Goal: Task Accomplishment & Management: Complete application form

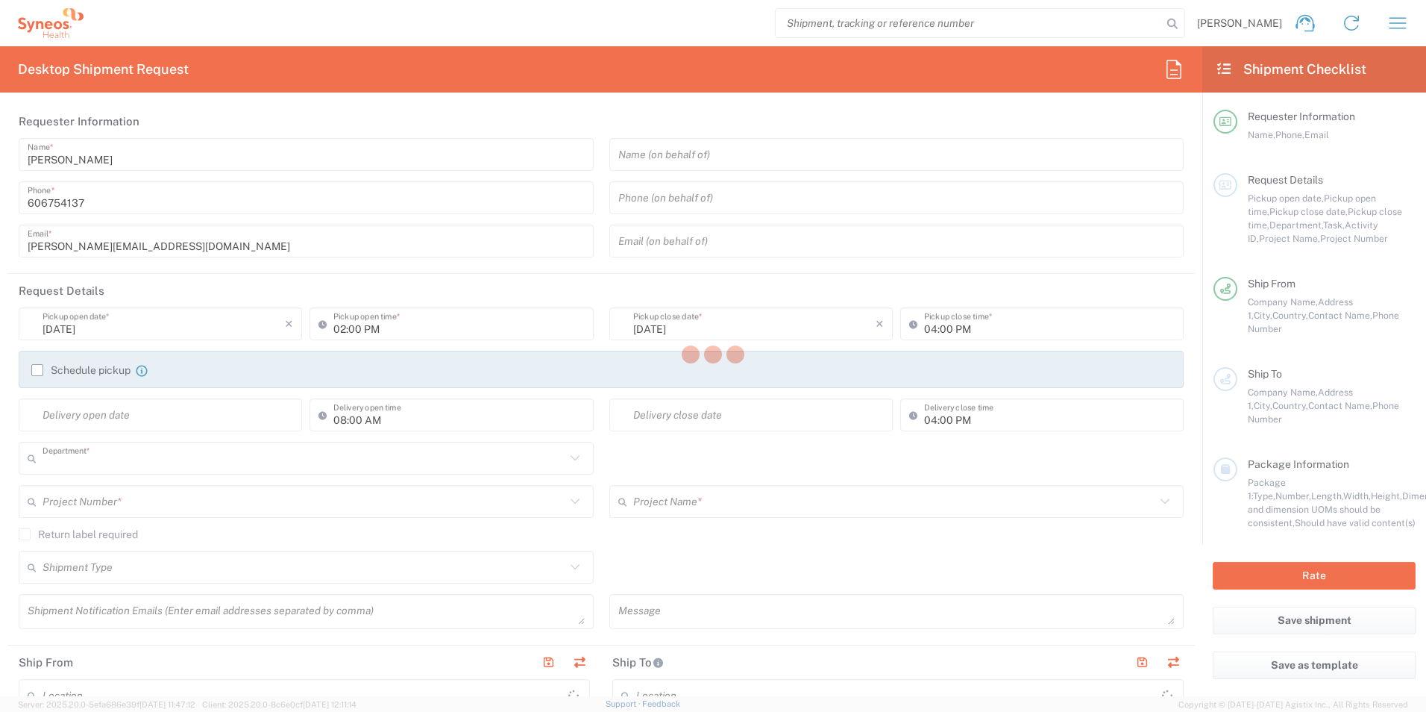
type input "3230"
type input "Województwo Małopolskie"
type input "[GEOGRAPHIC_DATA]"
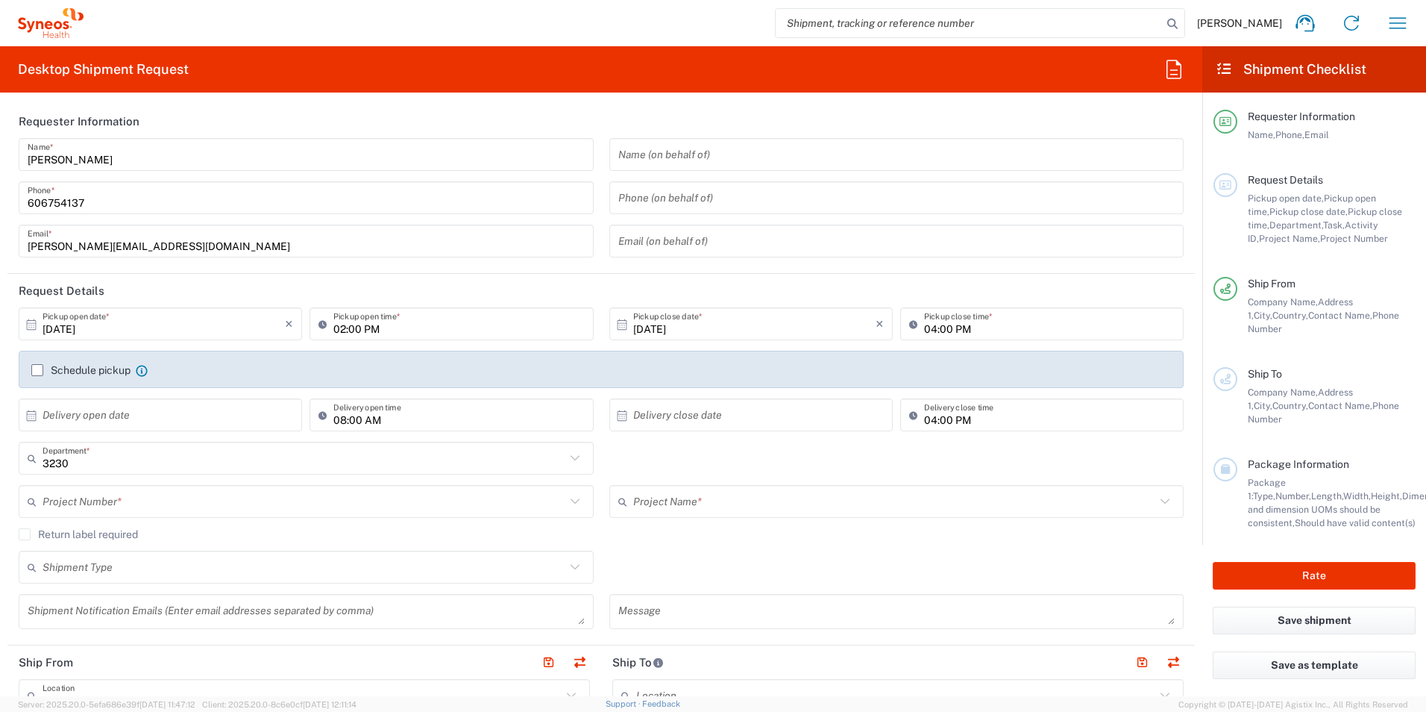
type input "Syneos Health Poland sp. z.o.o"
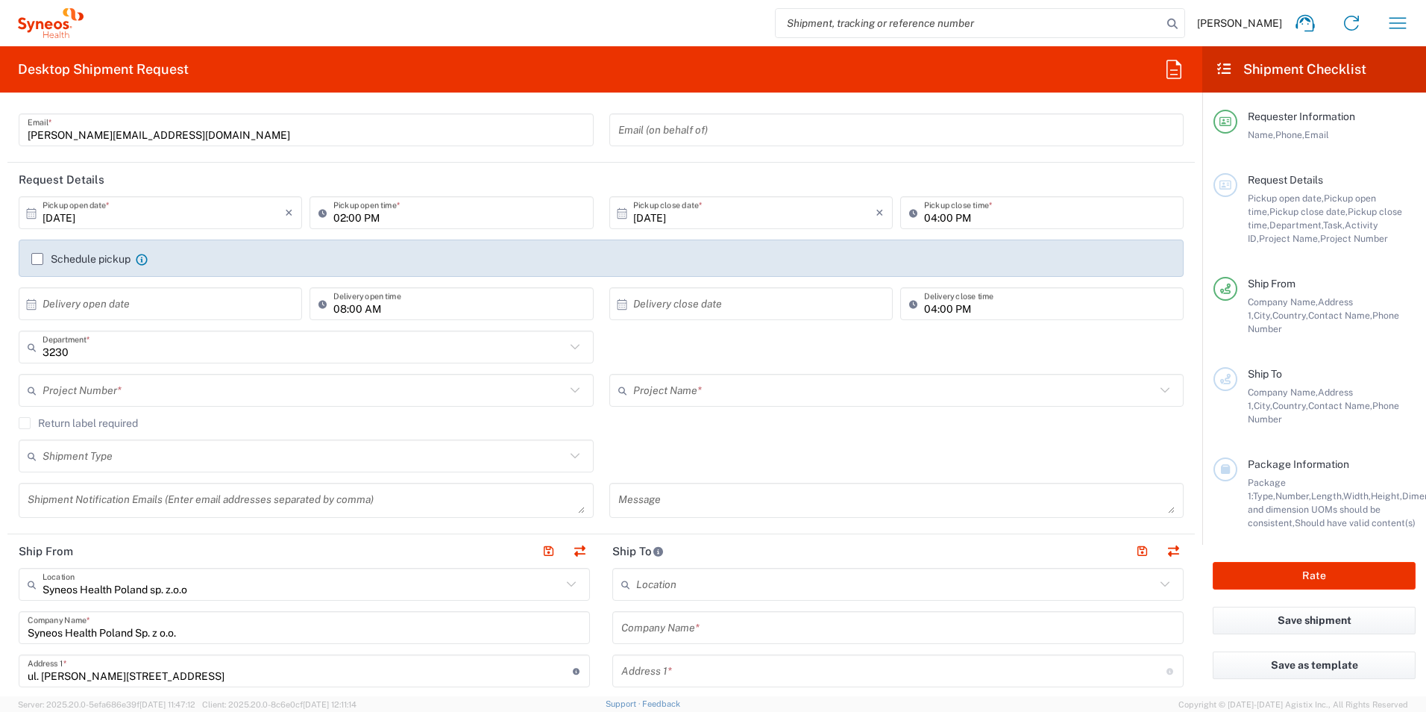
scroll to position [149, 0]
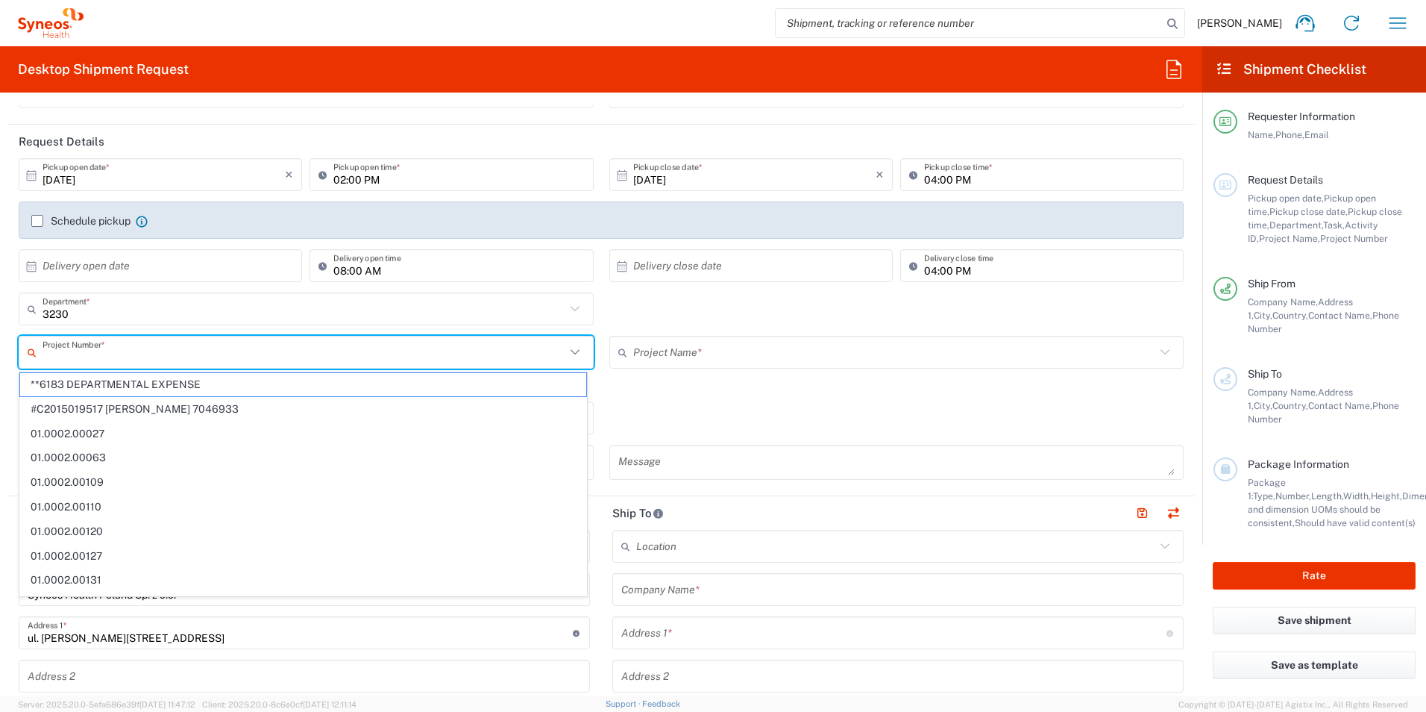
click at [120, 356] on input "text" at bounding box center [304, 352] width 523 height 26
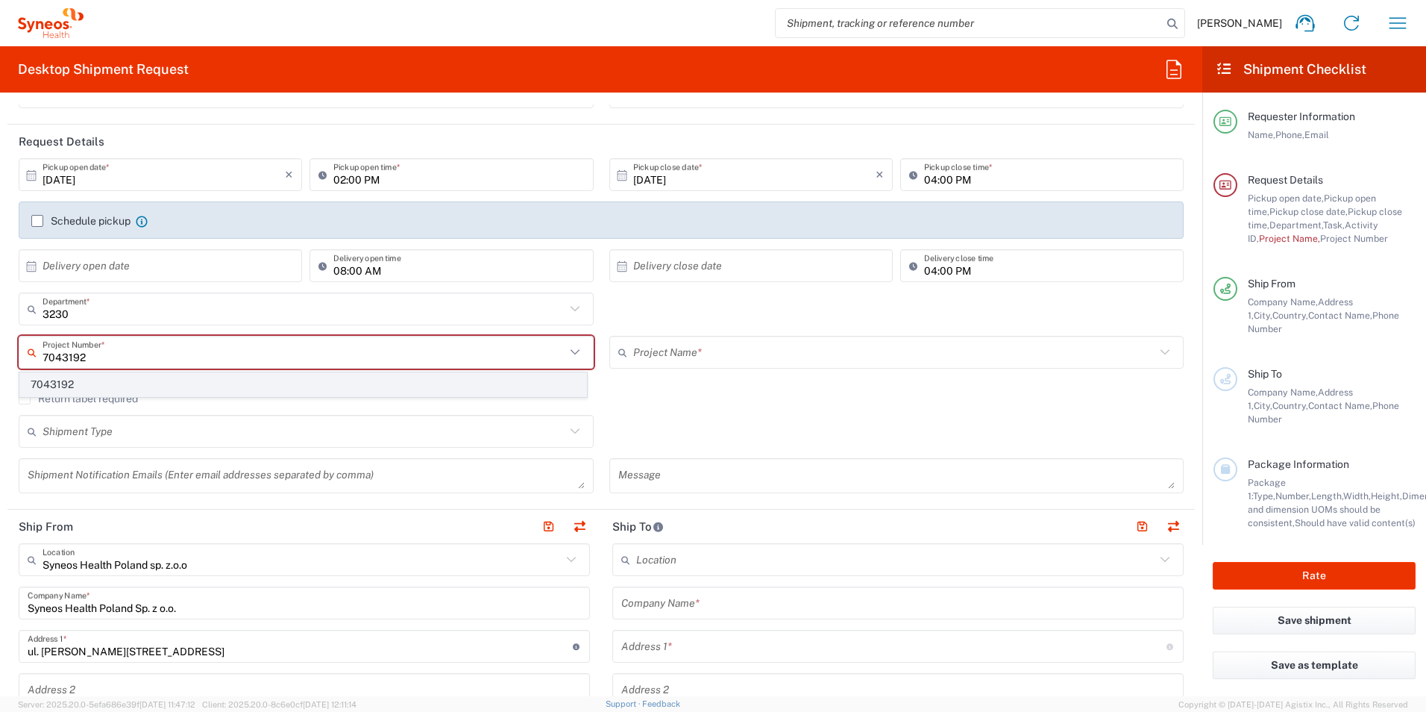
type input "7043192"
click at [67, 386] on span "7043192" at bounding box center [303, 384] width 566 height 23
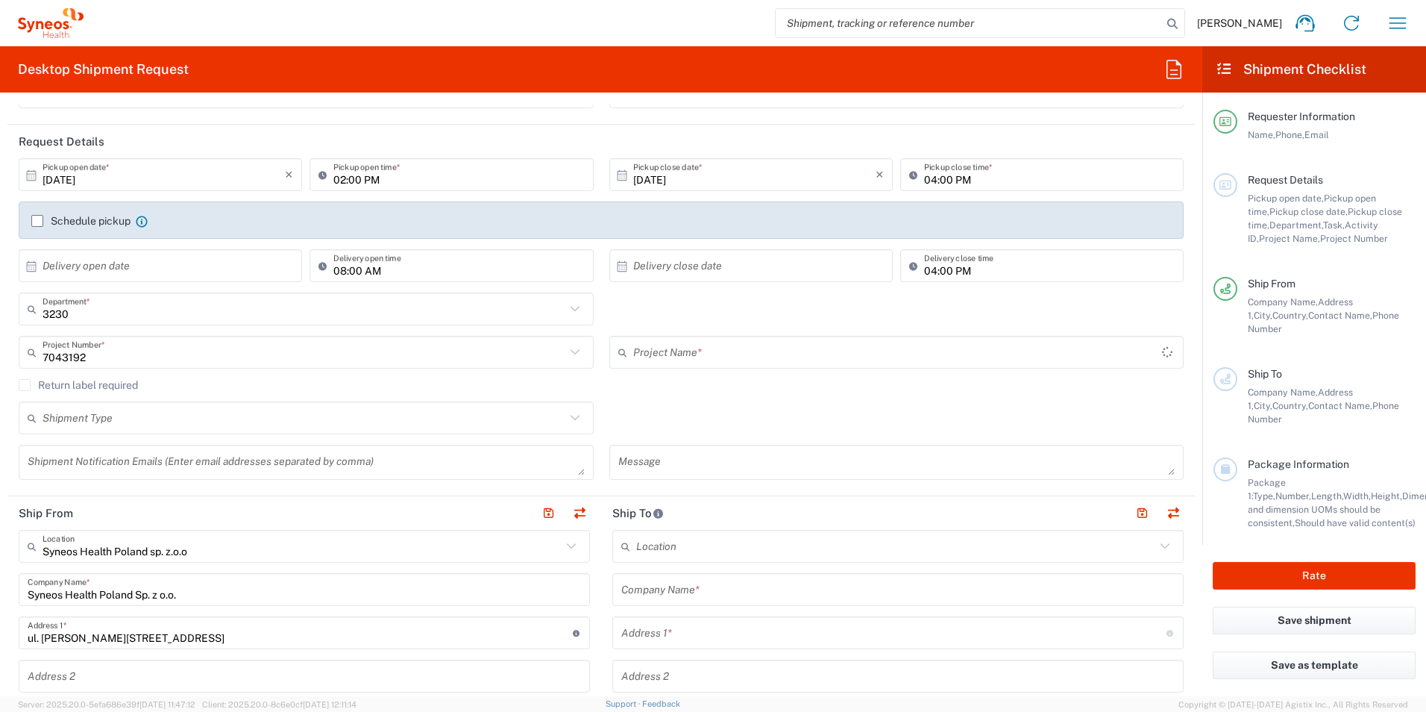
type input "Novocure 7043192"
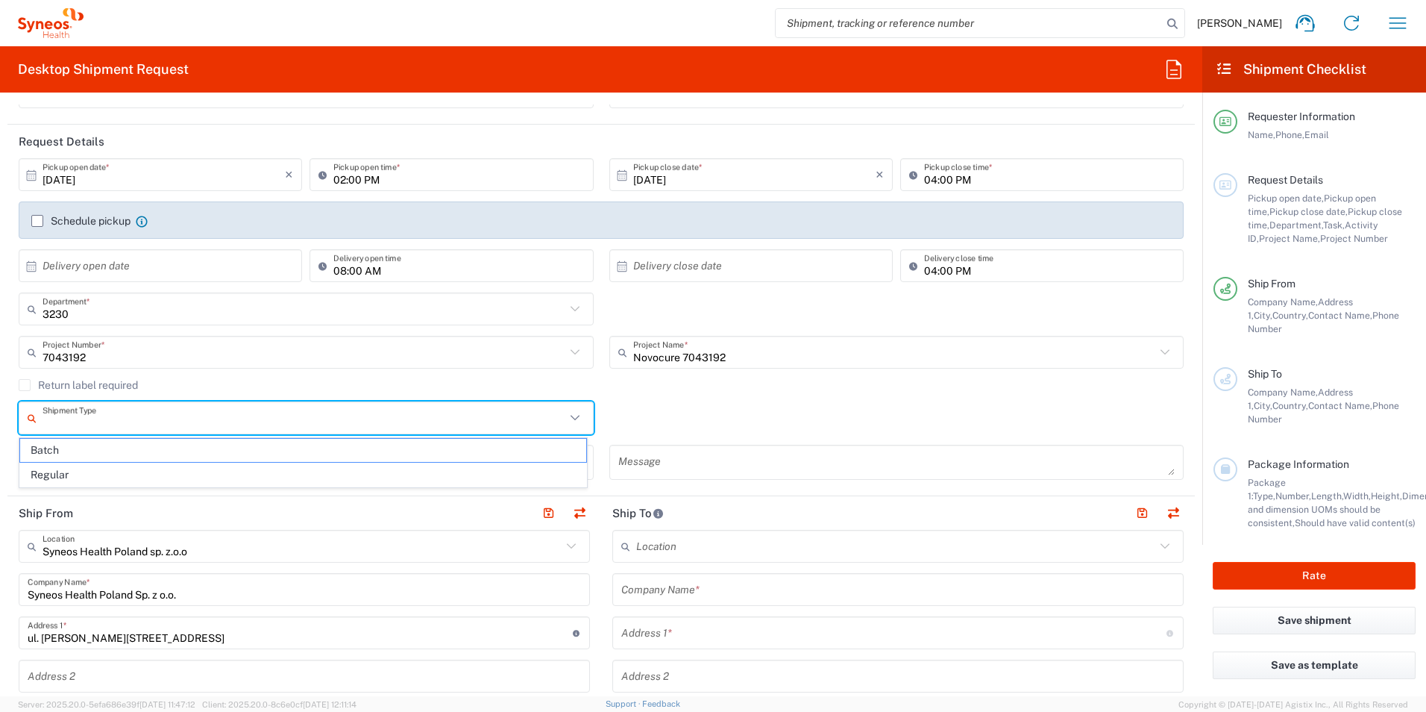
click at [46, 414] on input "text" at bounding box center [304, 418] width 523 height 26
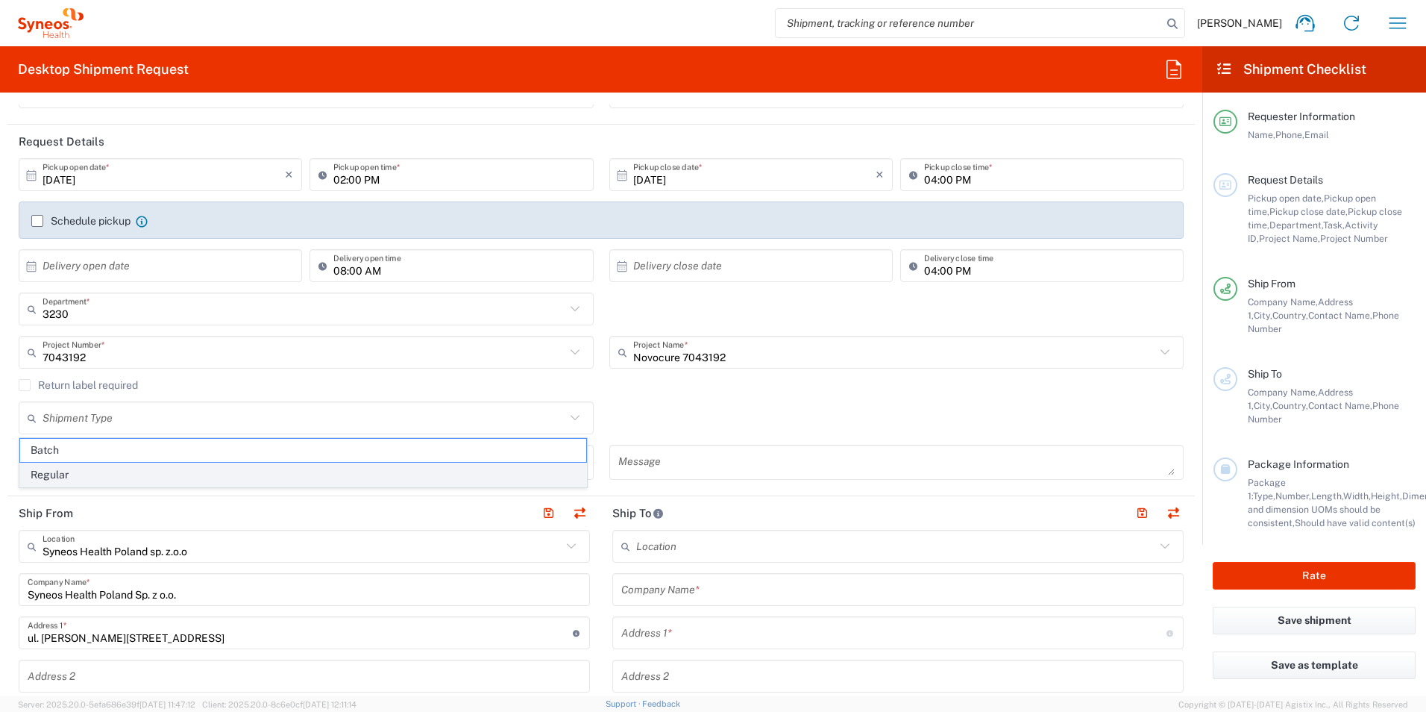
click at [43, 473] on span "Regular" at bounding box center [303, 474] width 566 height 23
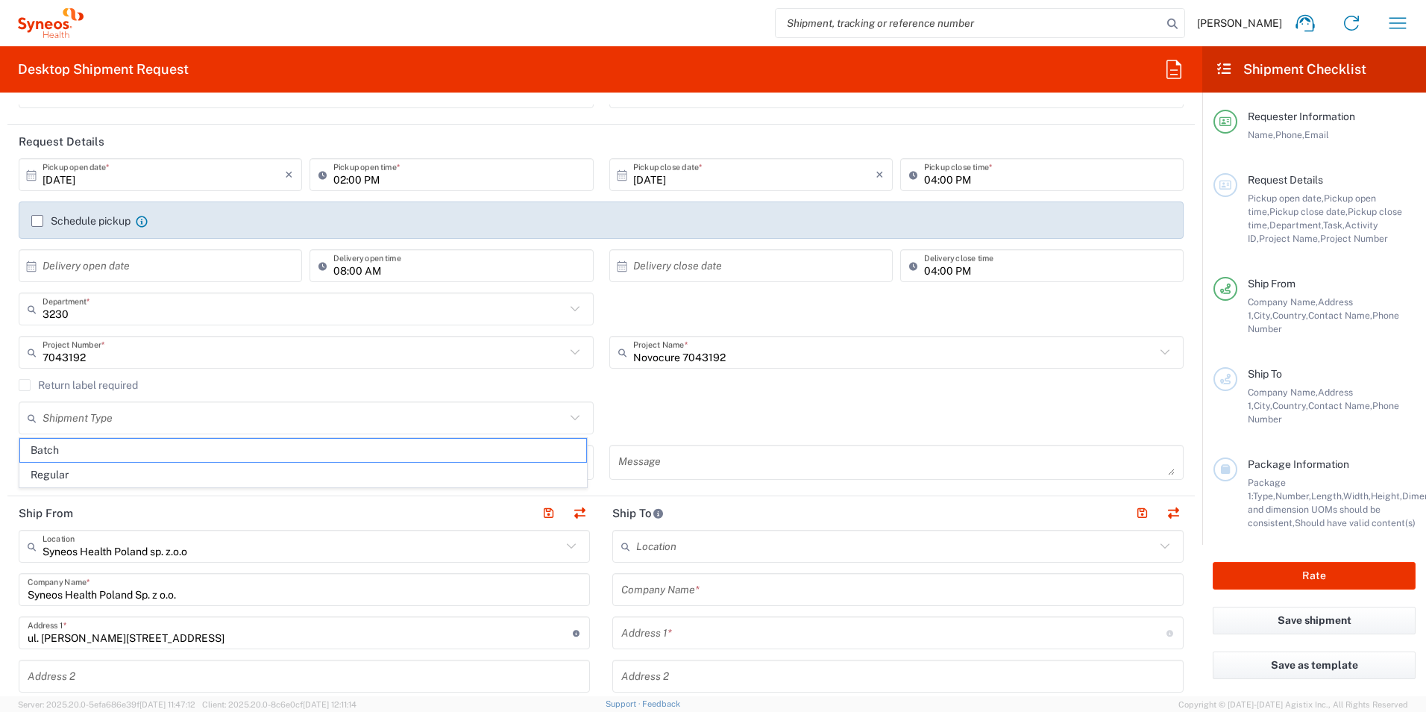
type input "Regular"
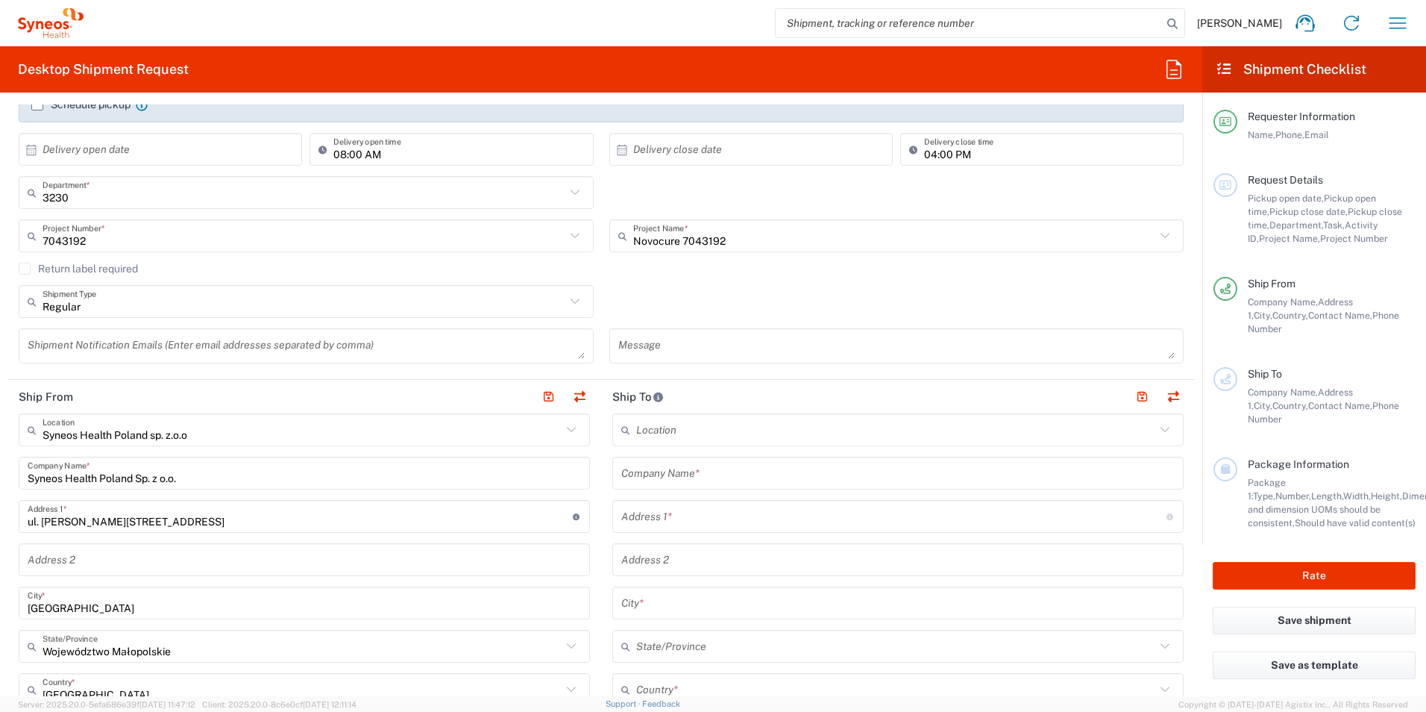
scroll to position [224, 0]
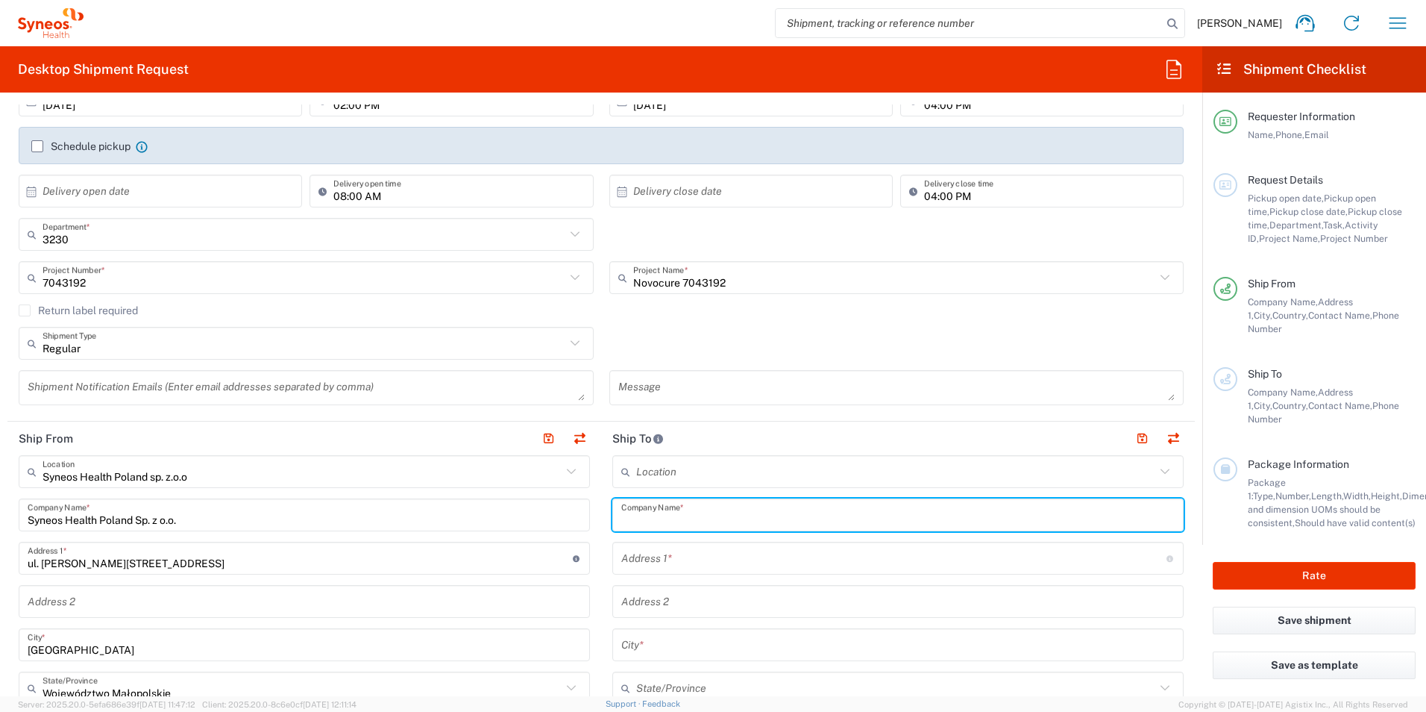
click at [697, 511] on input "text" at bounding box center [897, 515] width 553 height 26
click at [663, 521] on input "Komisja" at bounding box center [897, 515] width 553 height 26
type input "Komisja Bioetyczna"
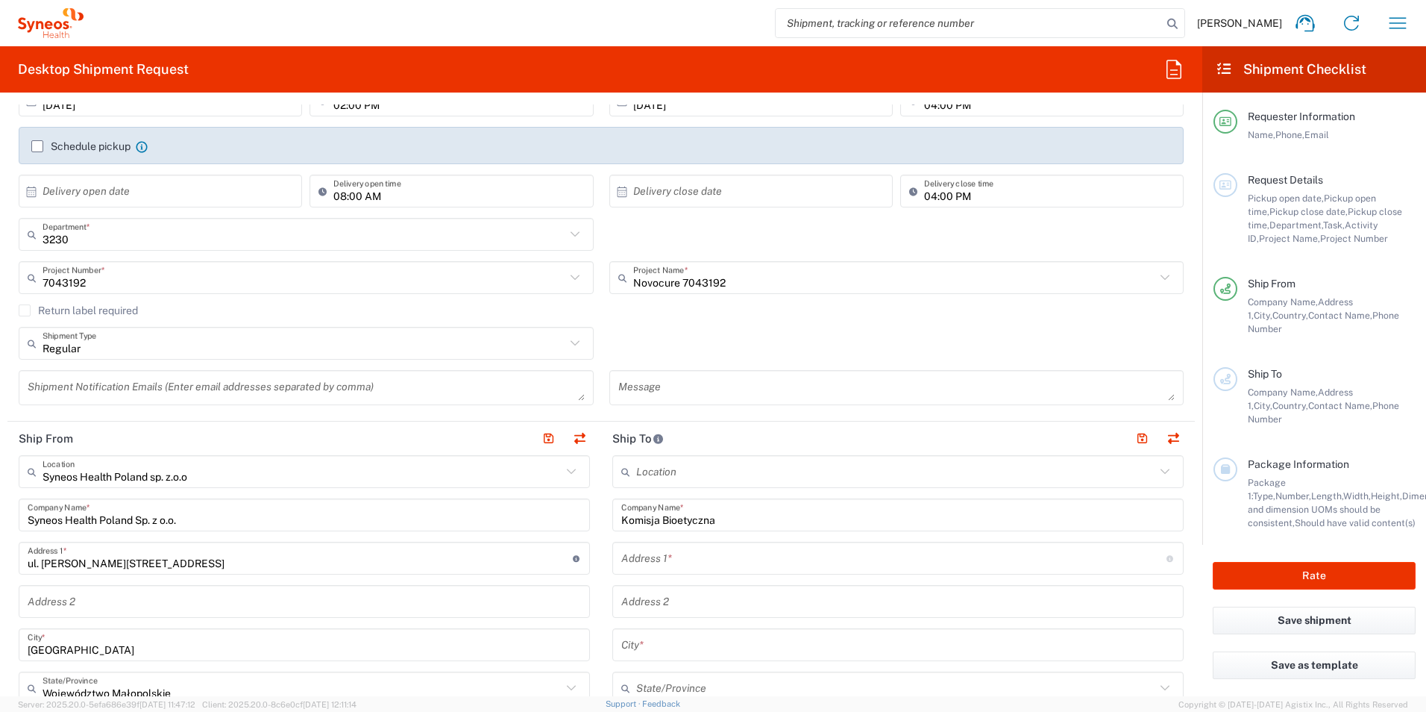
click at [685, 567] on input "text" at bounding box center [893, 558] width 545 height 26
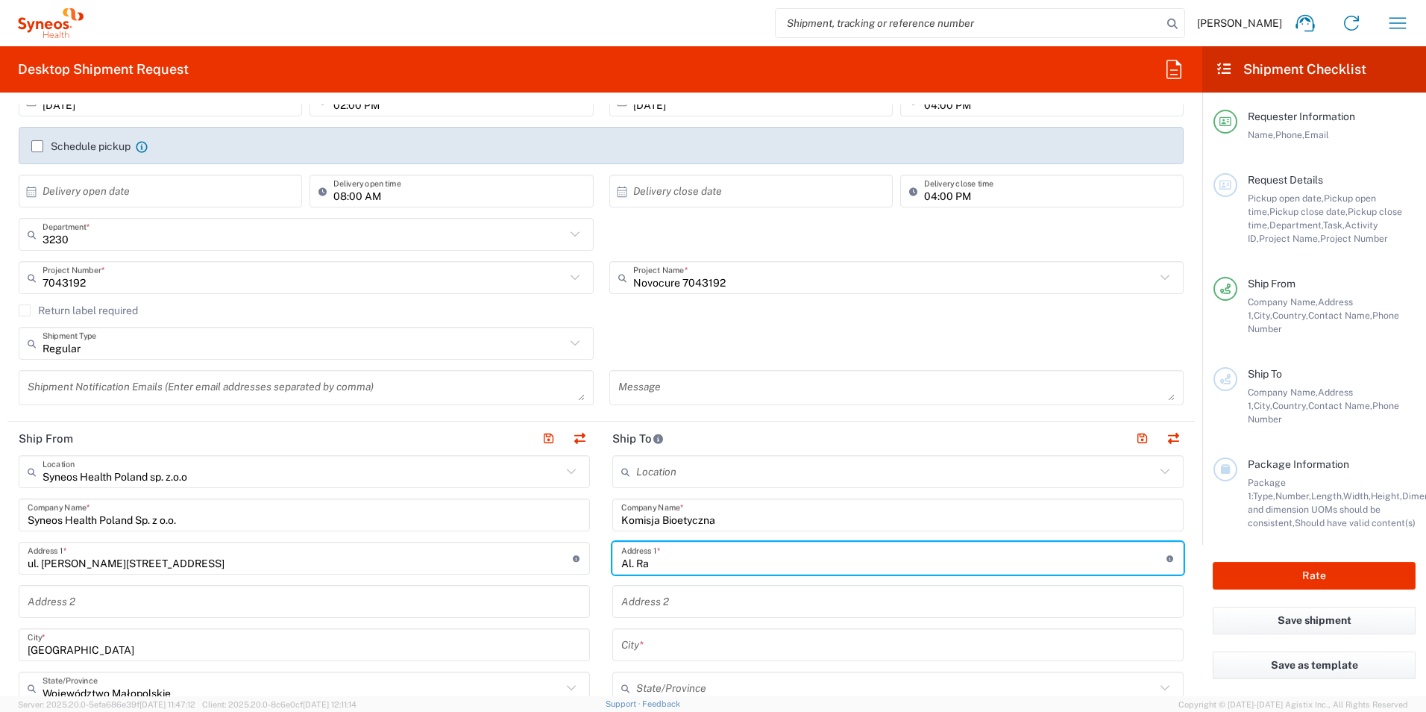
type input "AL. Raclawickie 1"
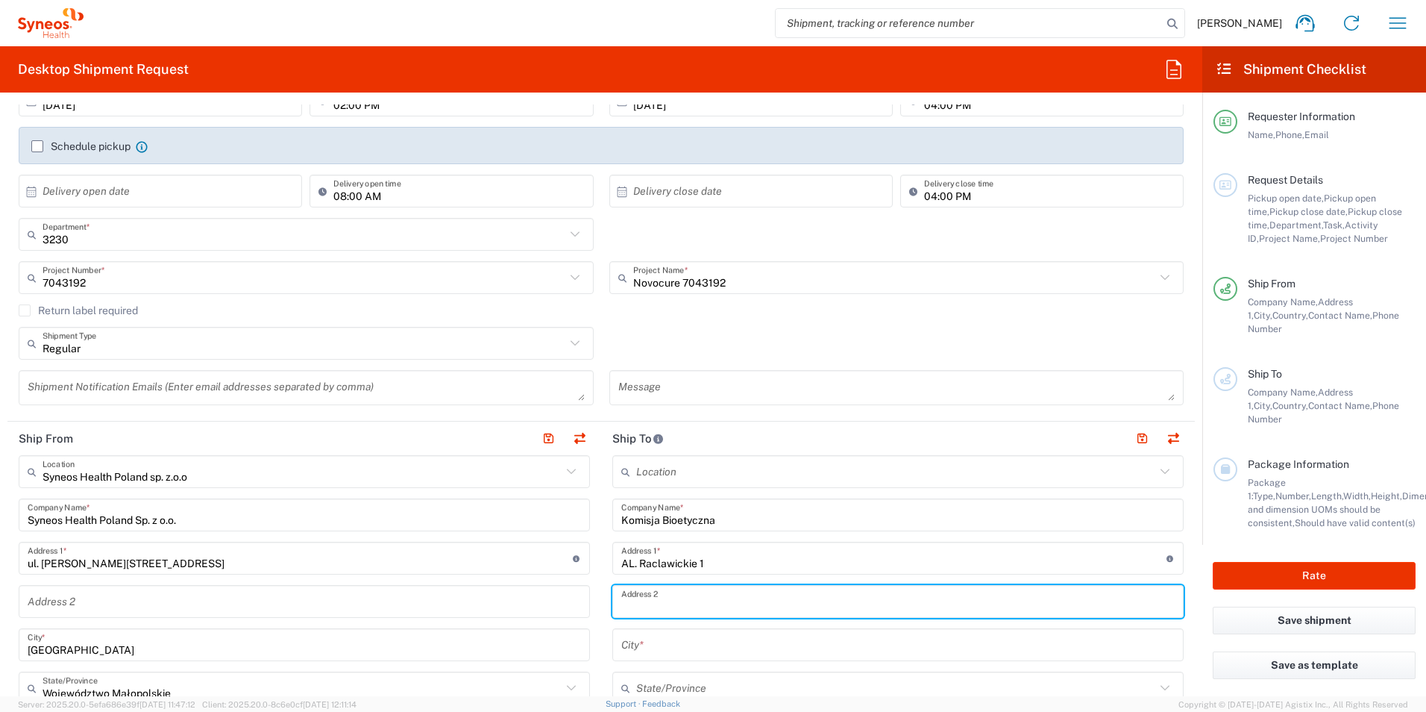
scroll to position [298, 0]
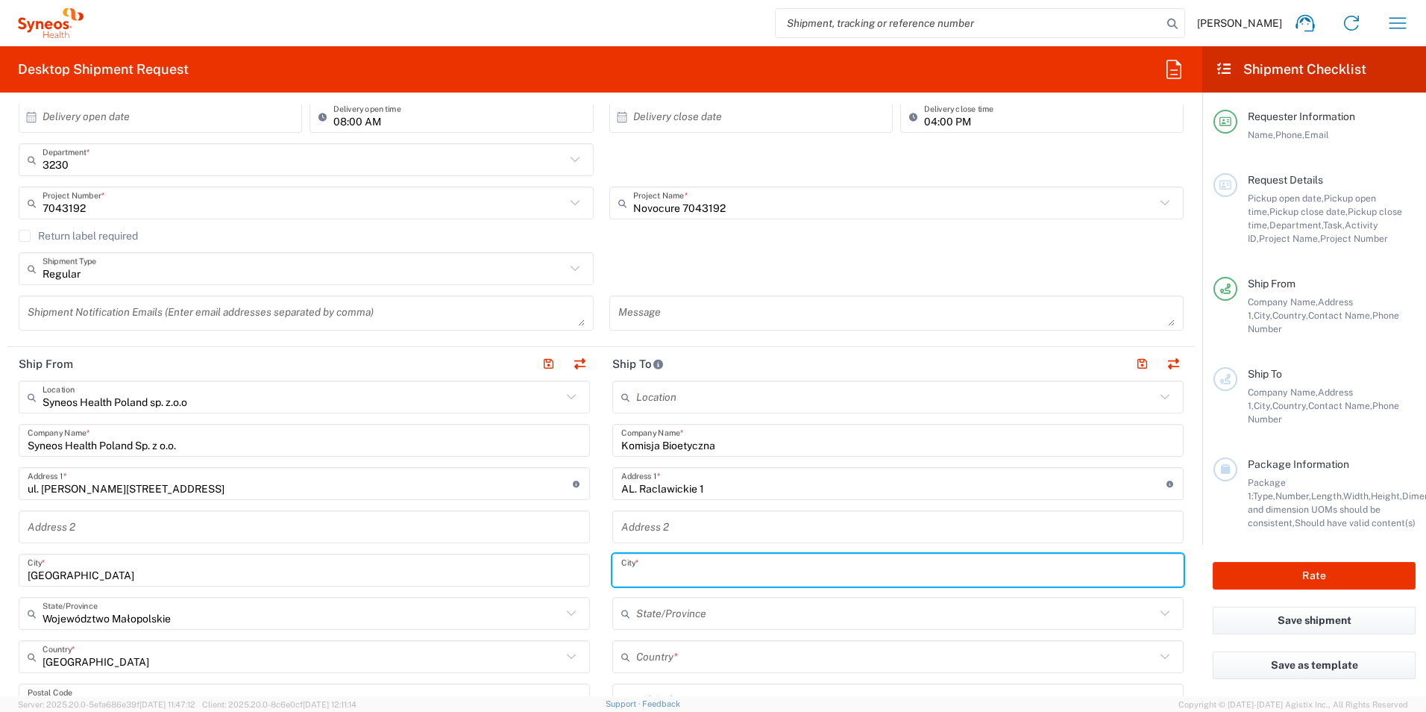
click at [643, 579] on input "text" at bounding box center [897, 570] width 553 height 26
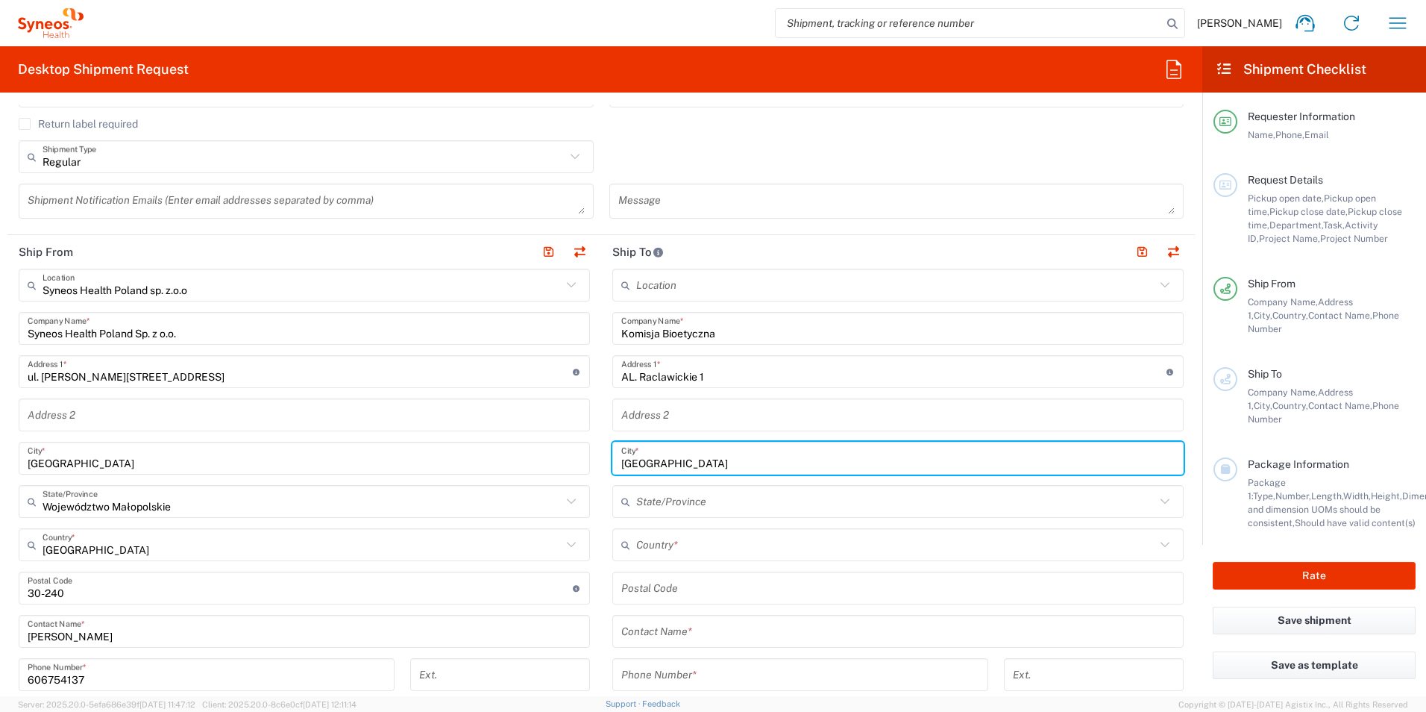
scroll to position [447, 0]
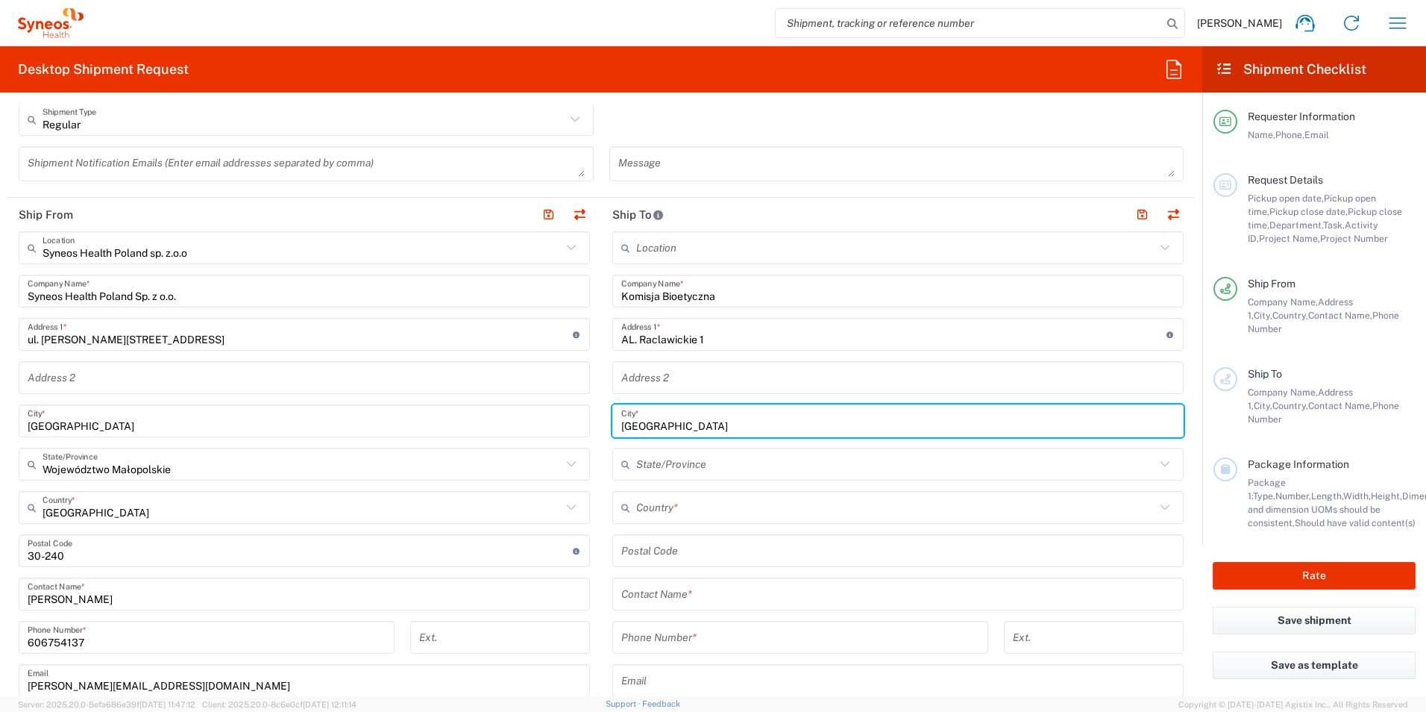
type input "Lublin"
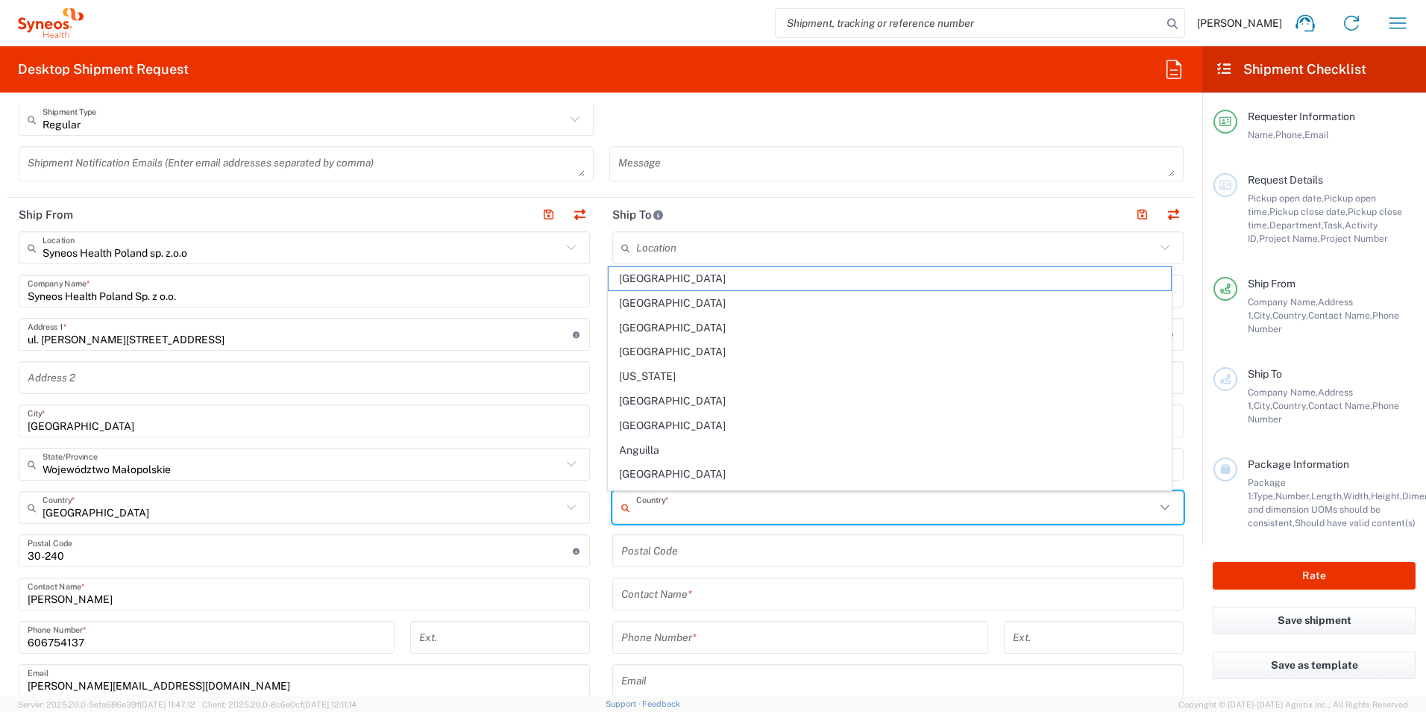
click at [641, 505] on input "text" at bounding box center [895, 507] width 519 height 26
click at [645, 516] on input "text" at bounding box center [895, 507] width 519 height 26
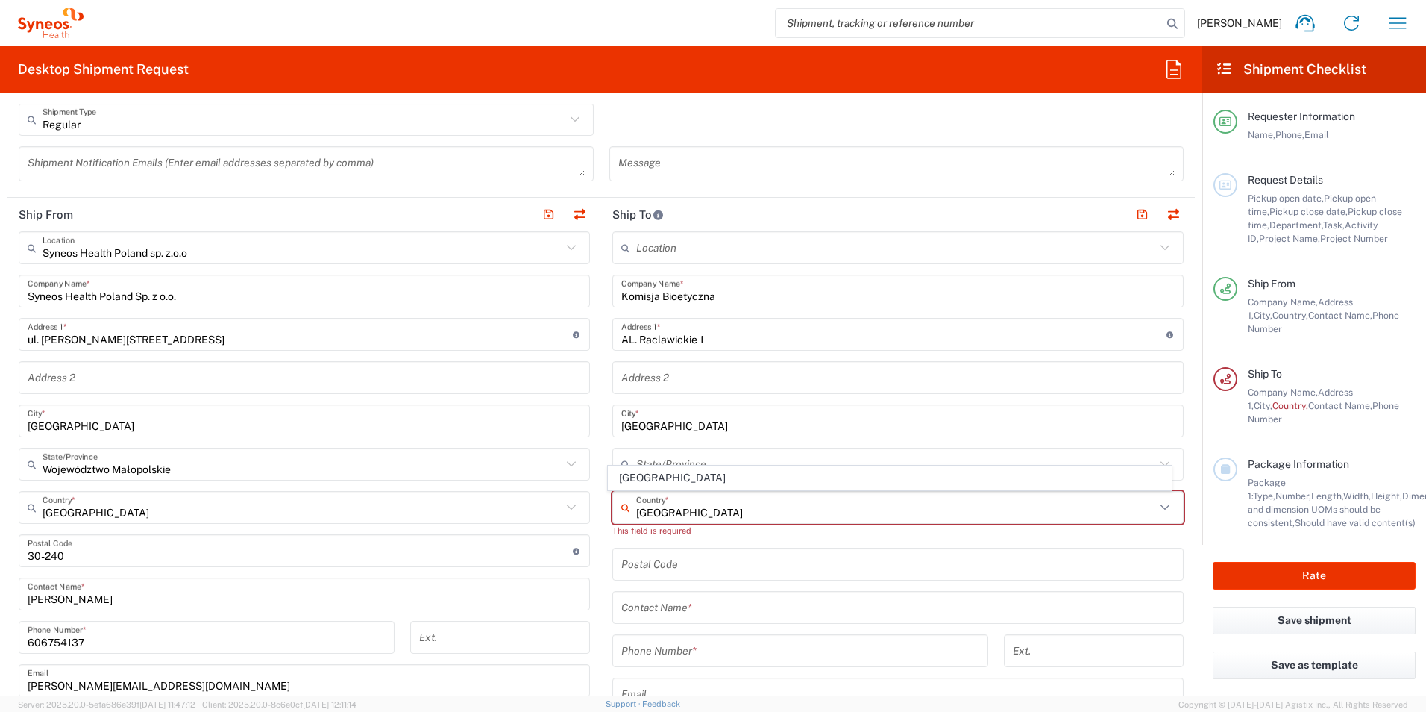
type input "Poland"
click at [644, 574] on input "undefined" at bounding box center [897, 564] width 553 height 26
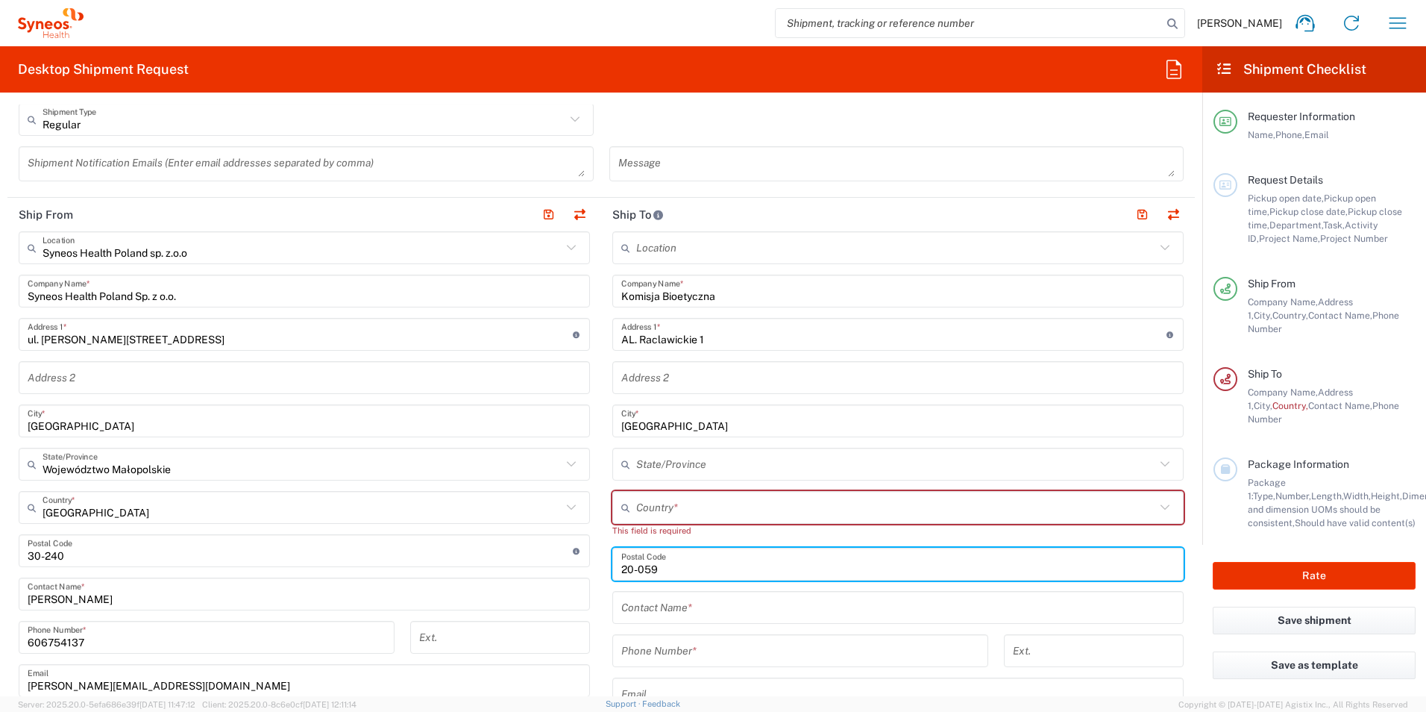
type input "20-059"
click at [650, 507] on input "text" at bounding box center [895, 507] width 519 height 26
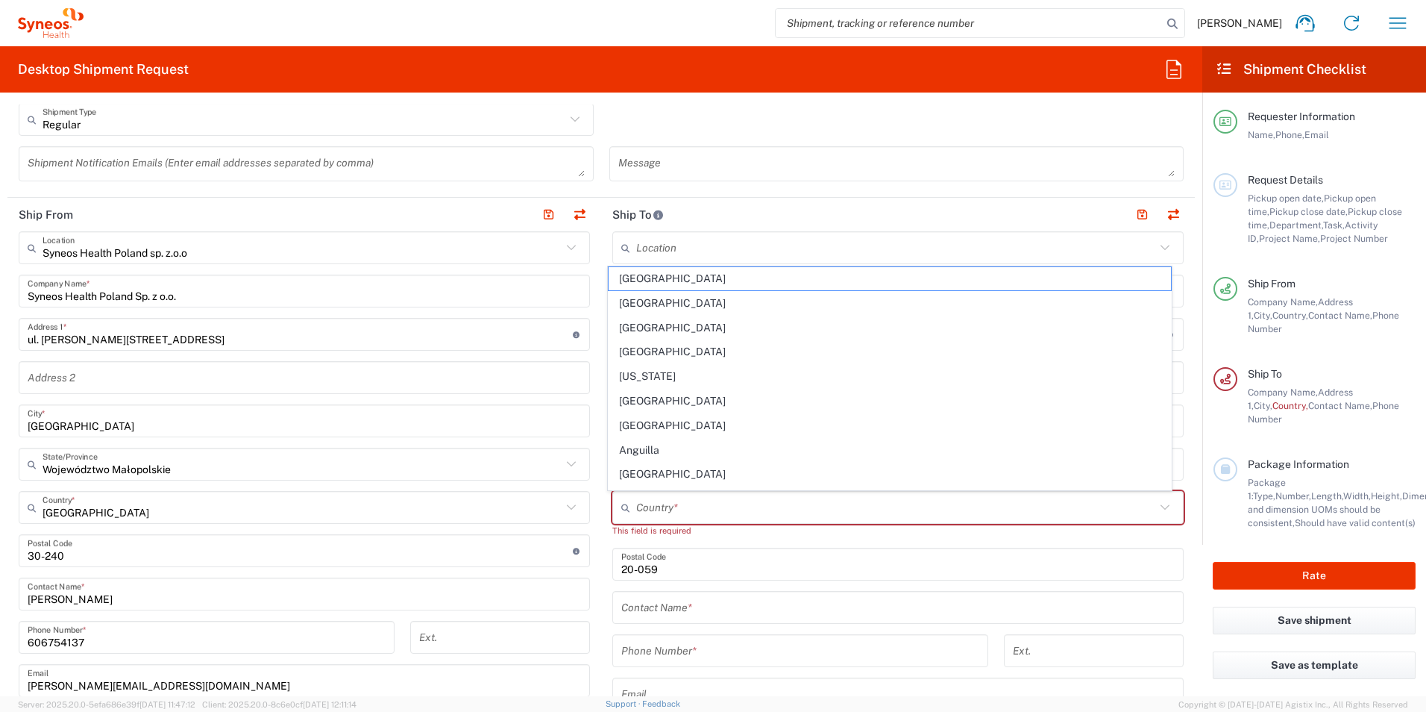
click at [1160, 507] on icon at bounding box center [1164, 506] width 9 height 5
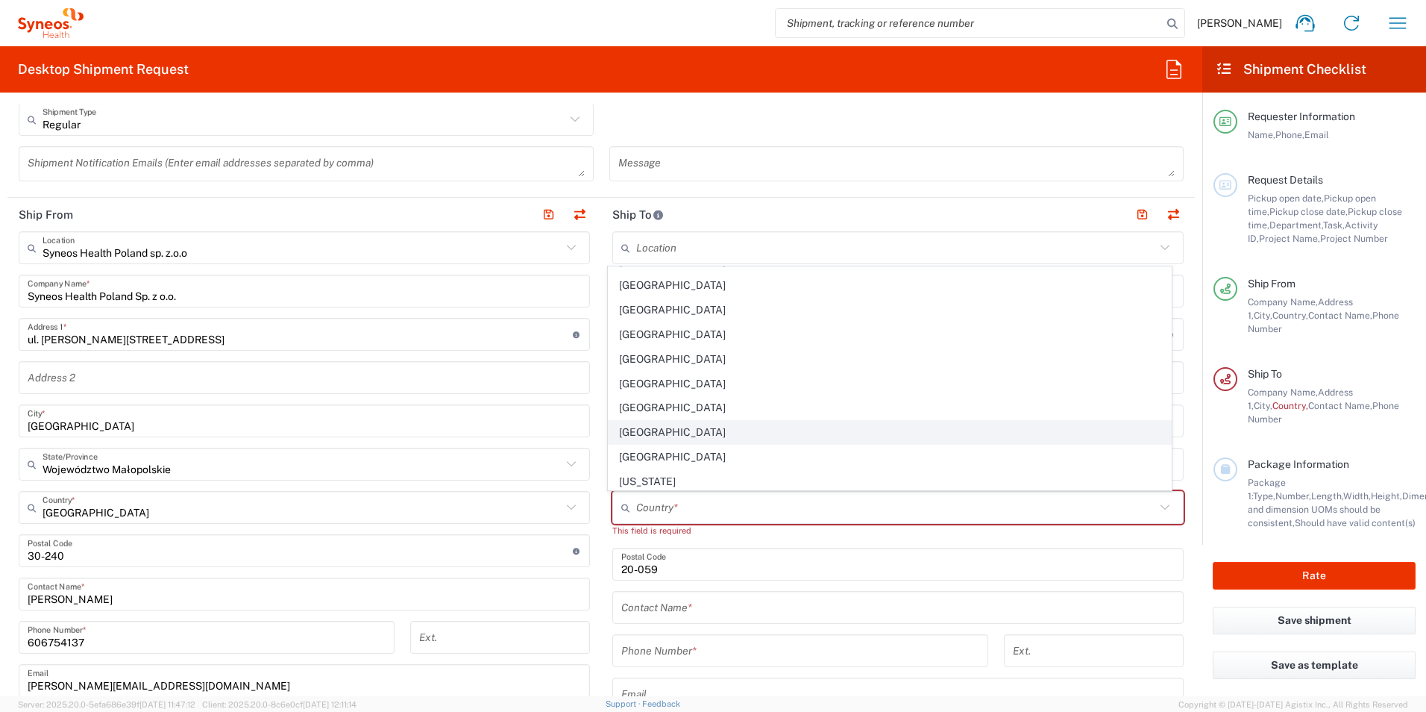
click at [634, 430] on span "Poland" at bounding box center [890, 432] width 563 height 23
type input "Poland"
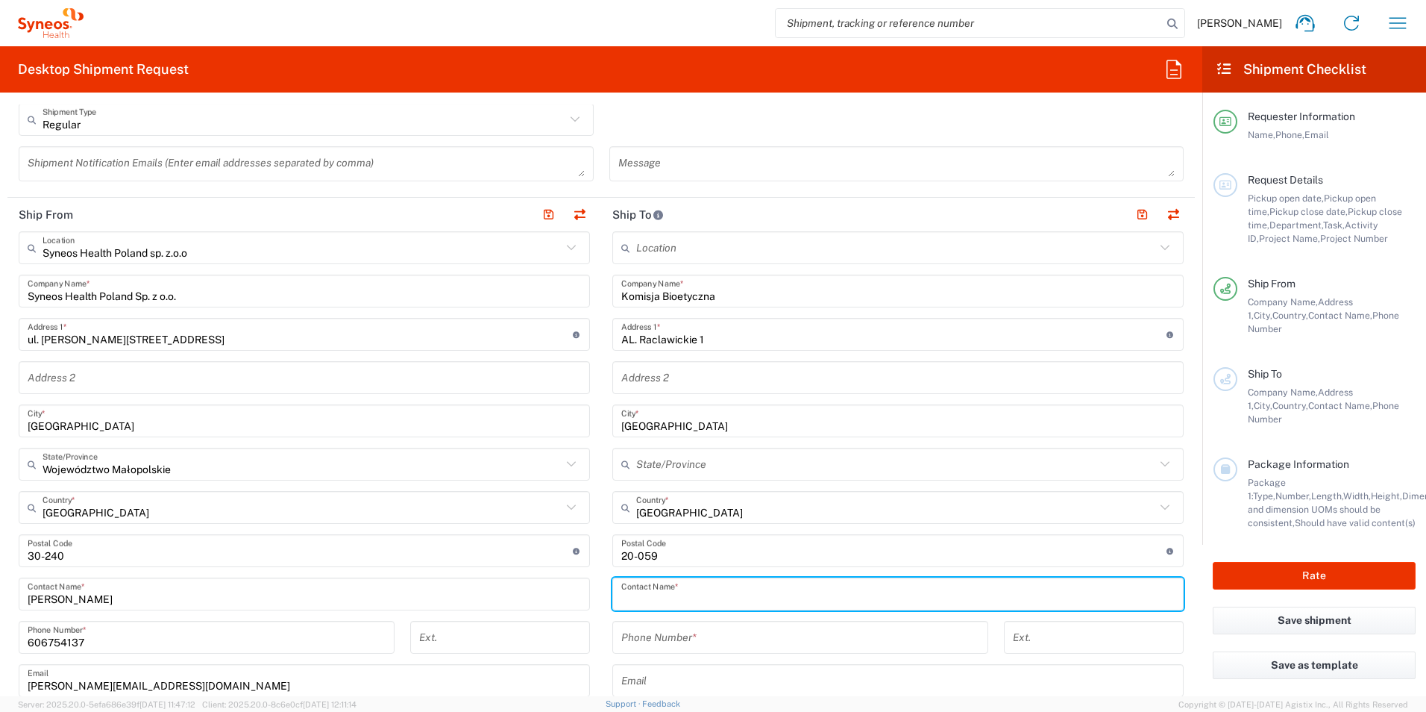
click at [639, 594] on input "text" at bounding box center [897, 594] width 553 height 26
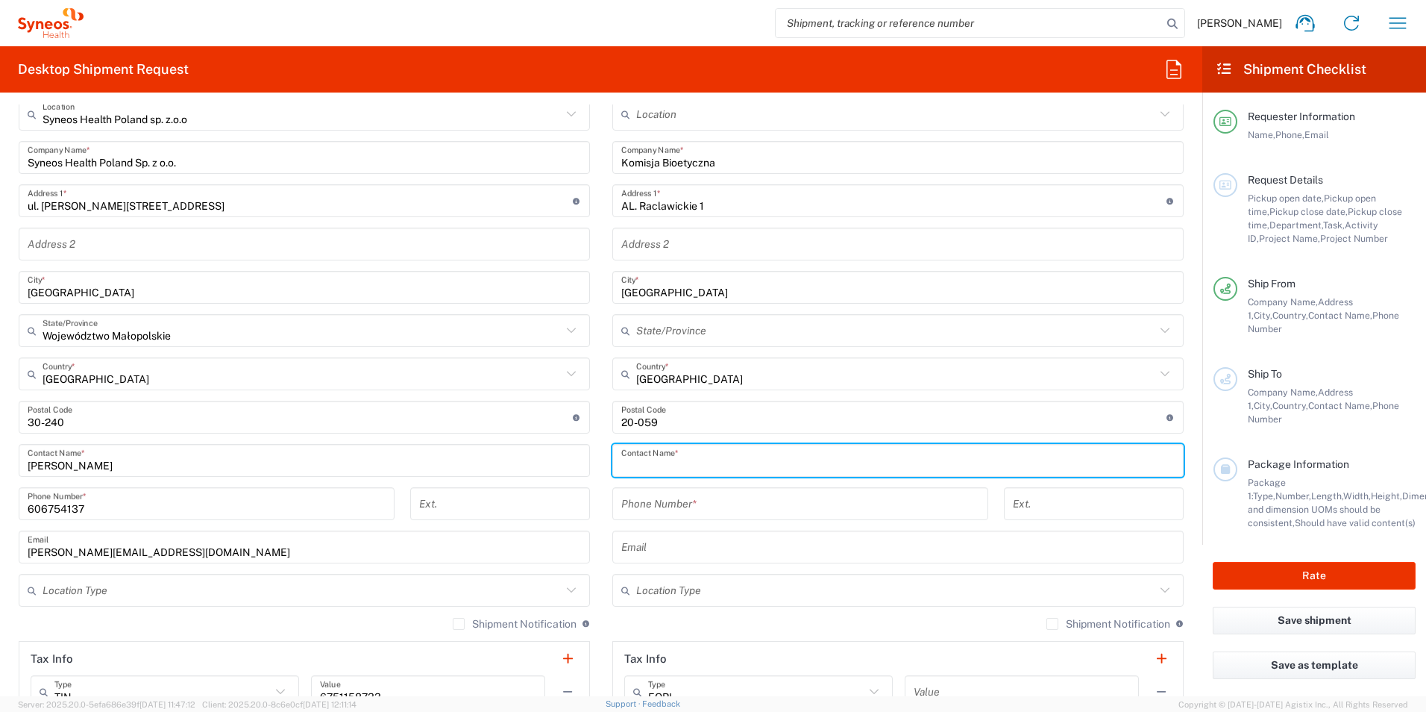
scroll to position [597, 0]
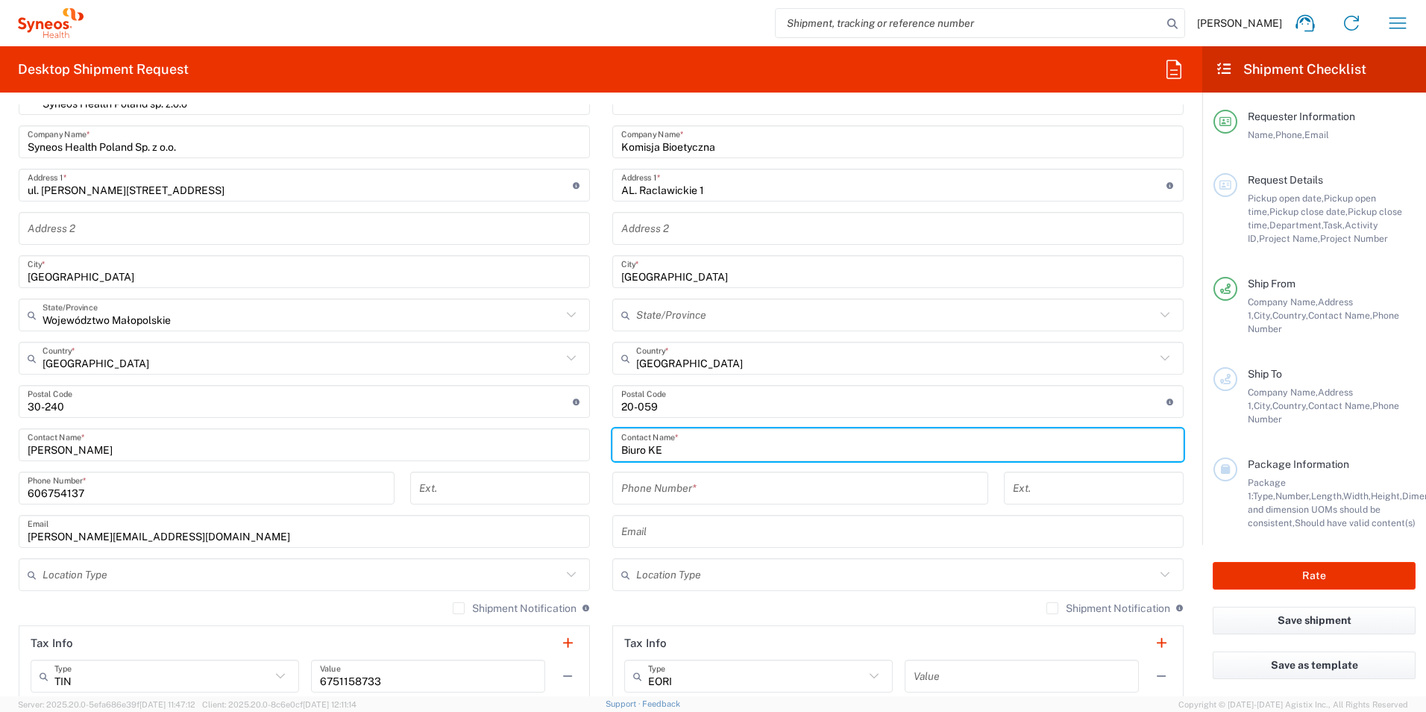
type input "Biuro KE"
drag, startPoint x: 672, startPoint y: 493, endPoint x: 531, endPoint y: 535, distance: 147.0
click at [672, 493] on input "tel" at bounding box center [800, 488] width 358 height 26
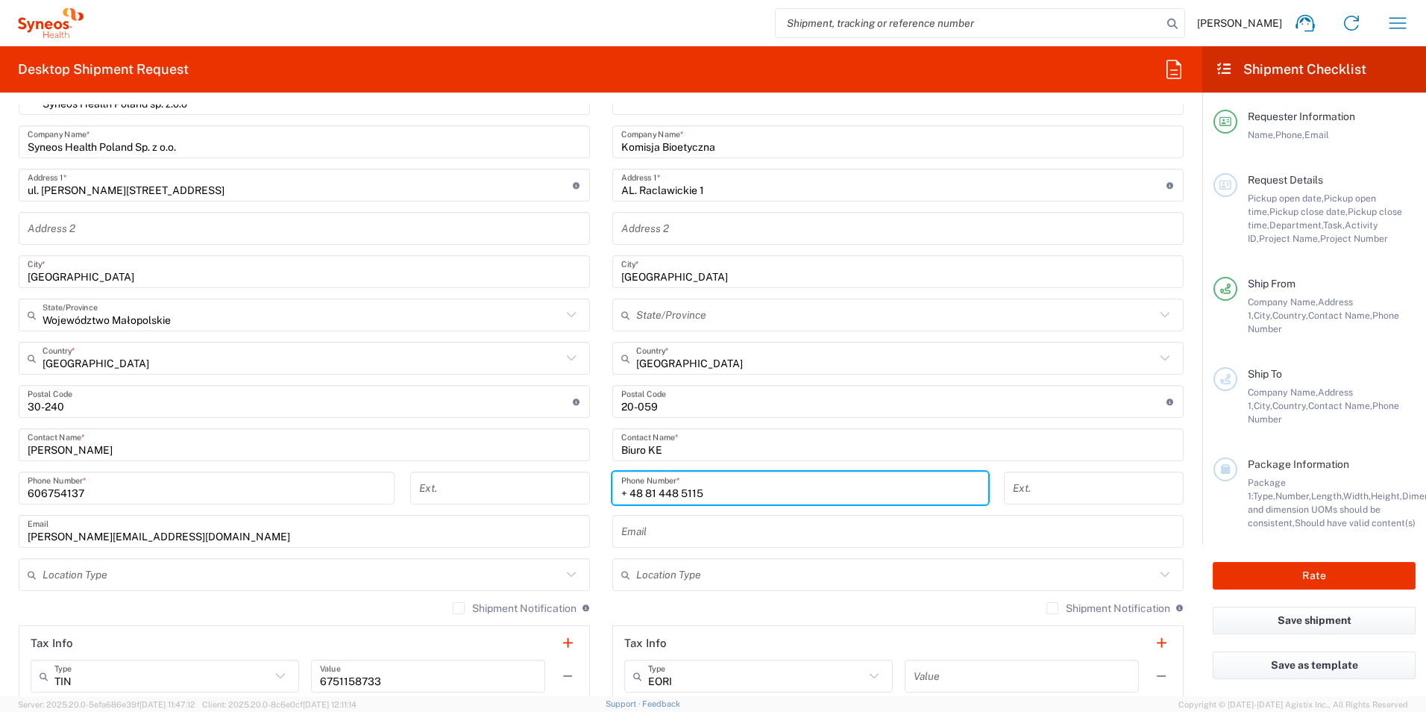
click at [656, 491] on input "+ 48 81 448 5115" at bounding box center [800, 488] width 358 height 26
click at [621, 492] on input "+ 48 81 448 5115" at bounding box center [800, 488] width 358 height 26
type input "+ 48 81 448 5115"
drag, startPoint x: 618, startPoint y: 530, endPoint x: 399, endPoint y: 552, distance: 219.6
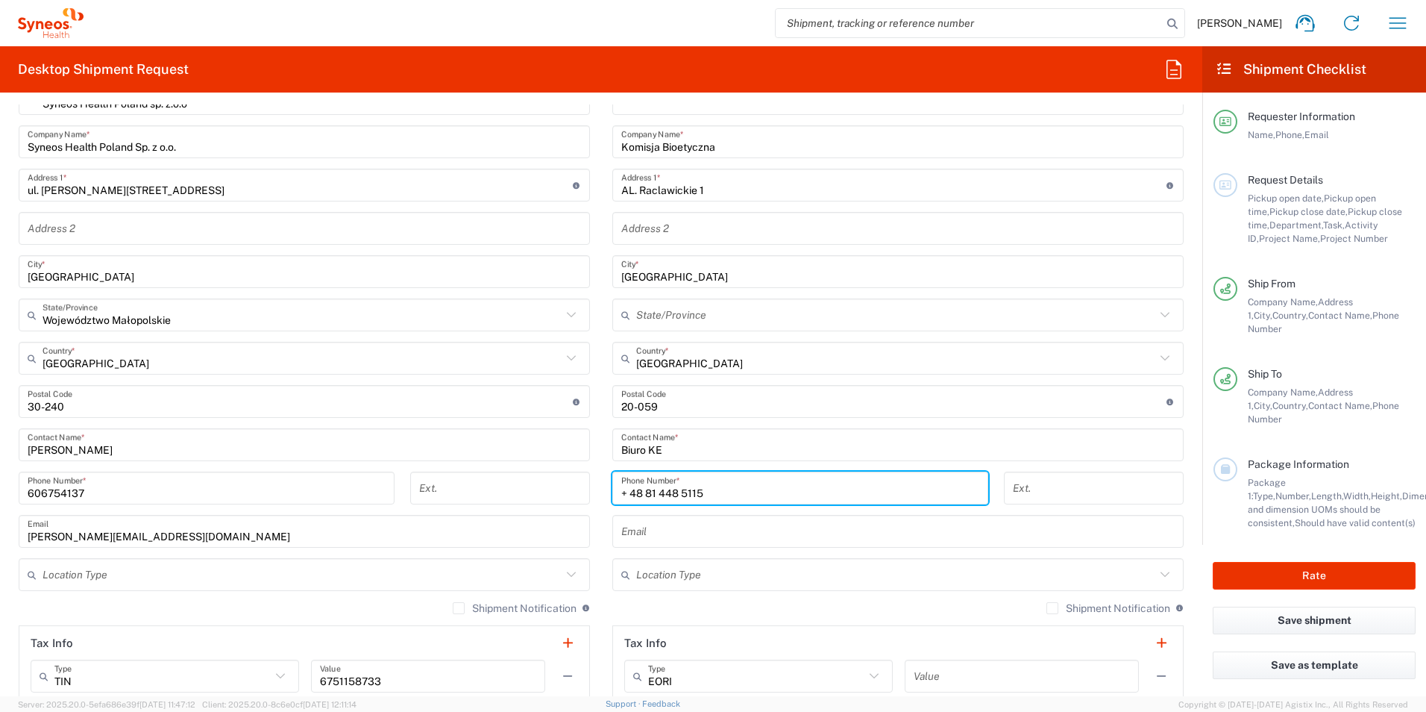
click at [621, 530] on input "text" at bounding box center [897, 531] width 553 height 26
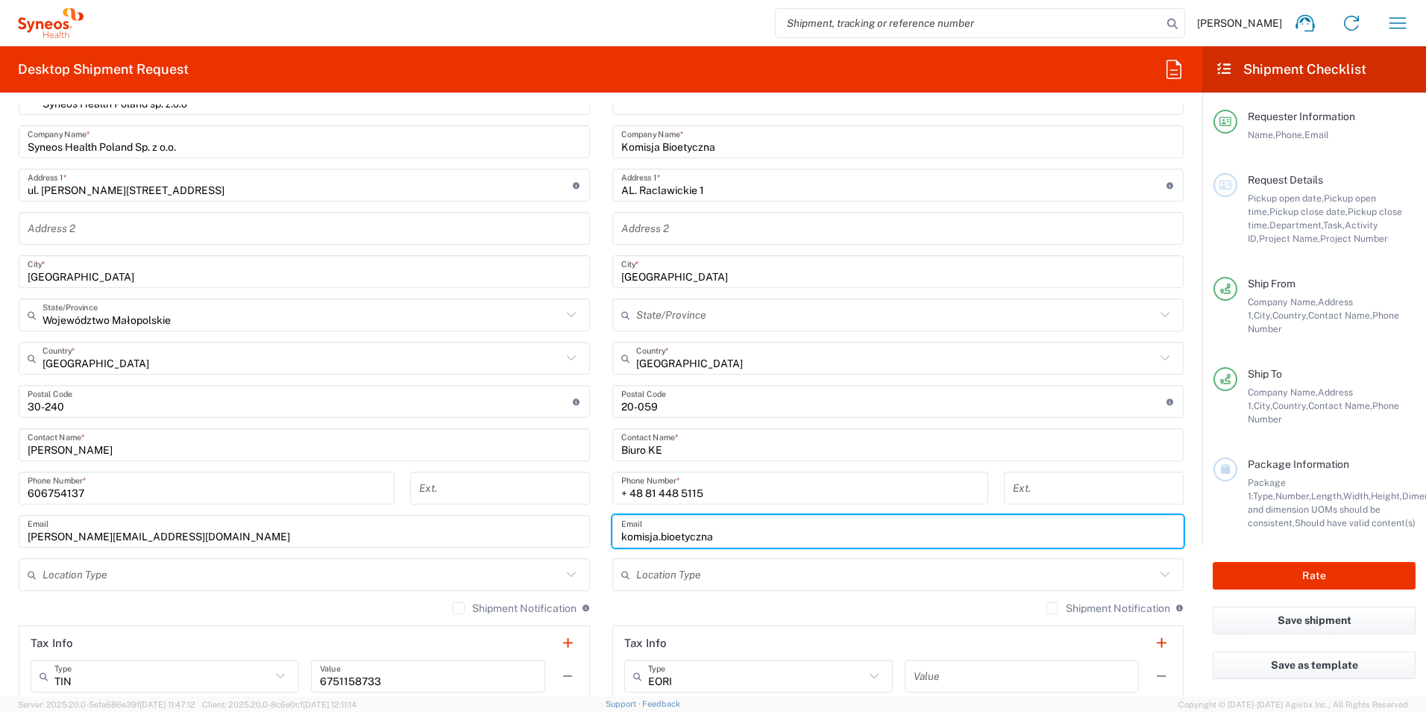
type input "komisja.bioetyczna"
click at [662, 445] on input "Biuro KE" at bounding box center [897, 445] width 553 height 26
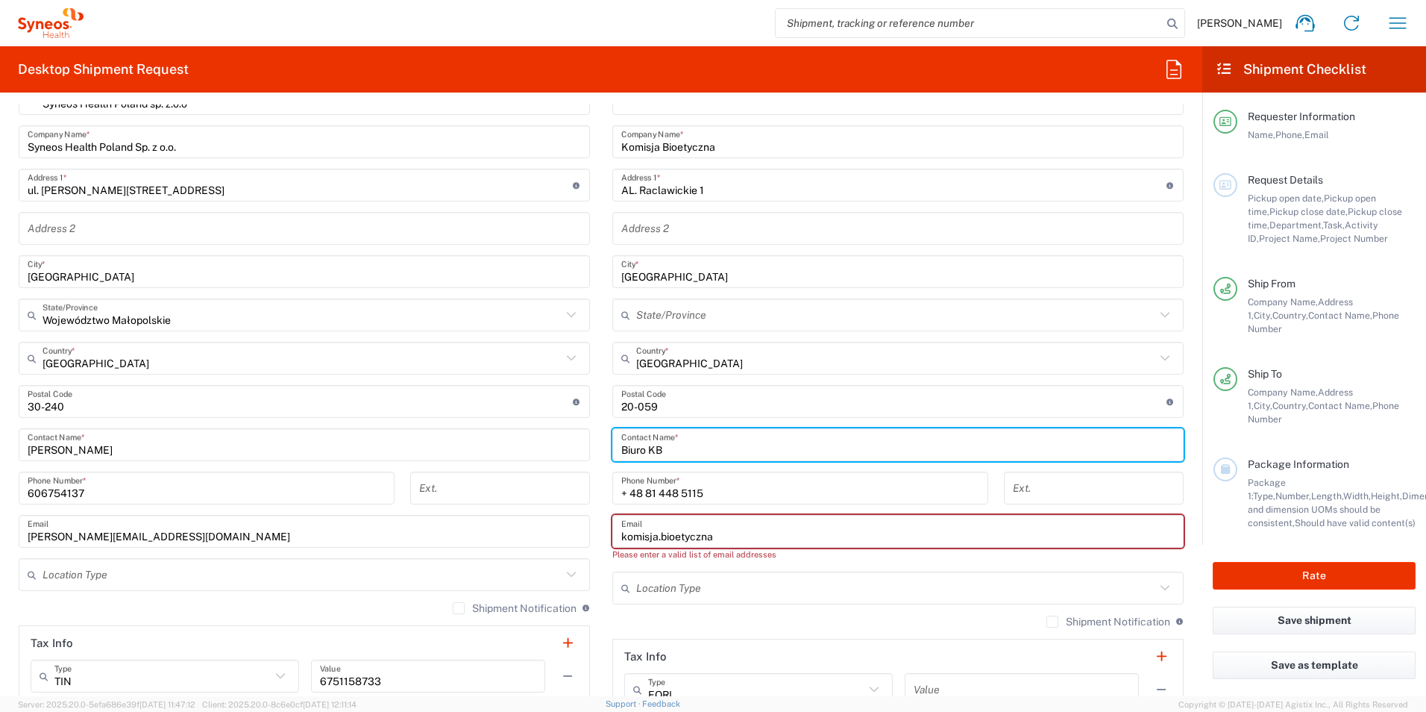
type input "Biuro KB"
click at [714, 535] on input "komisja.bioetyczna" at bounding box center [897, 531] width 553 height 26
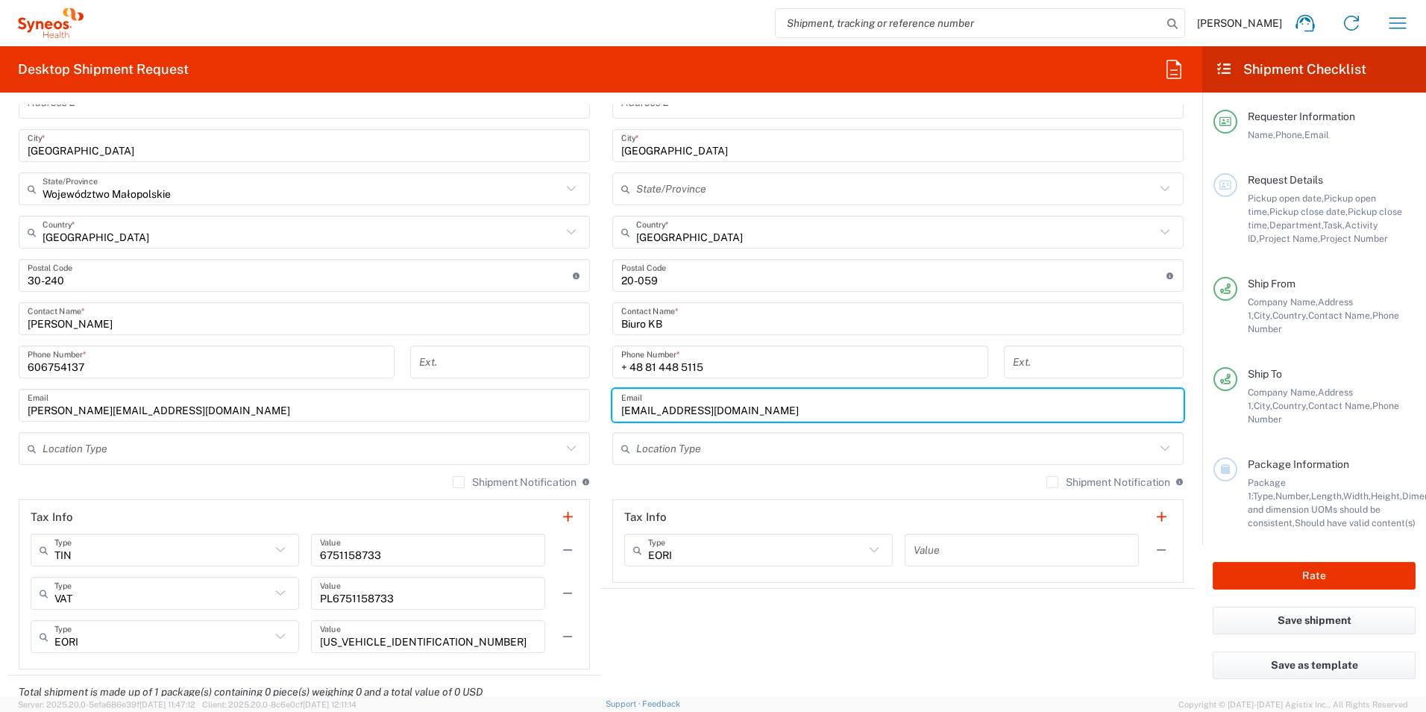
scroll to position [746, 0]
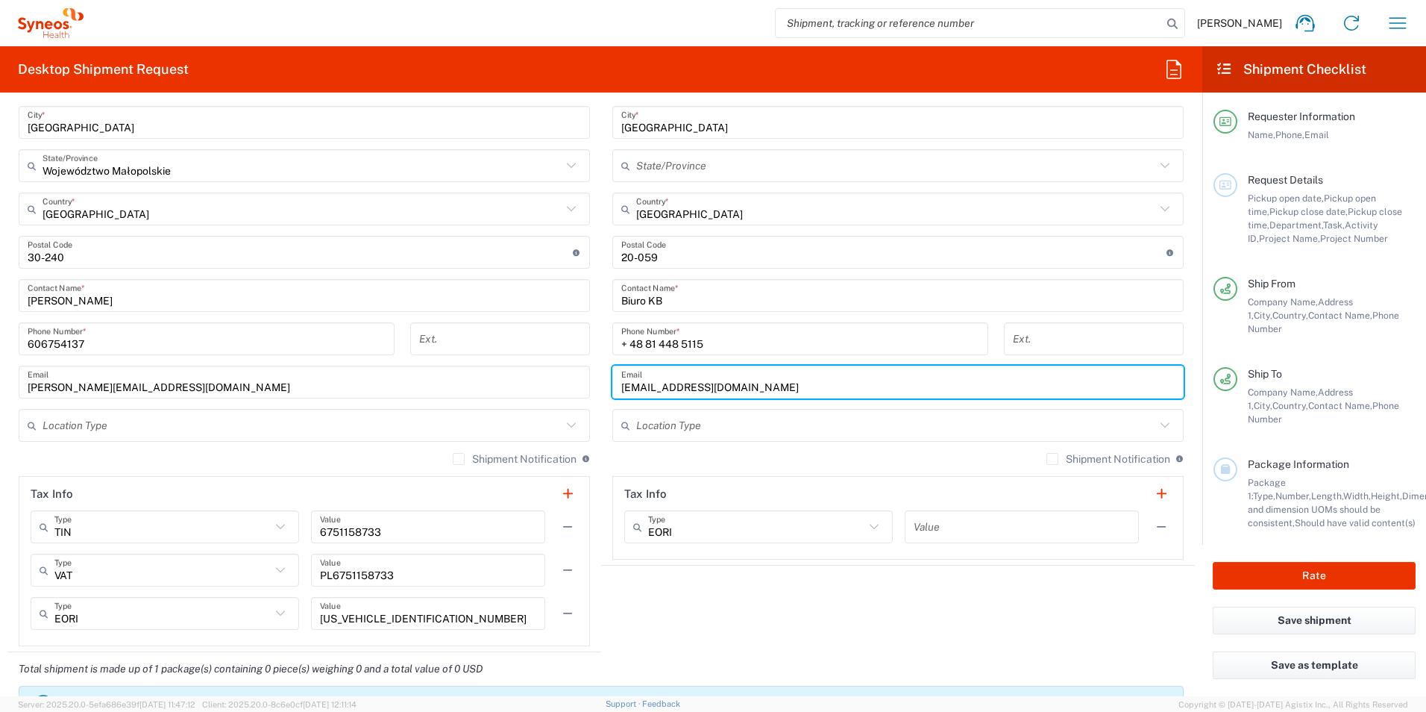
type input "komisja.bioetyczna@umlub.pl"
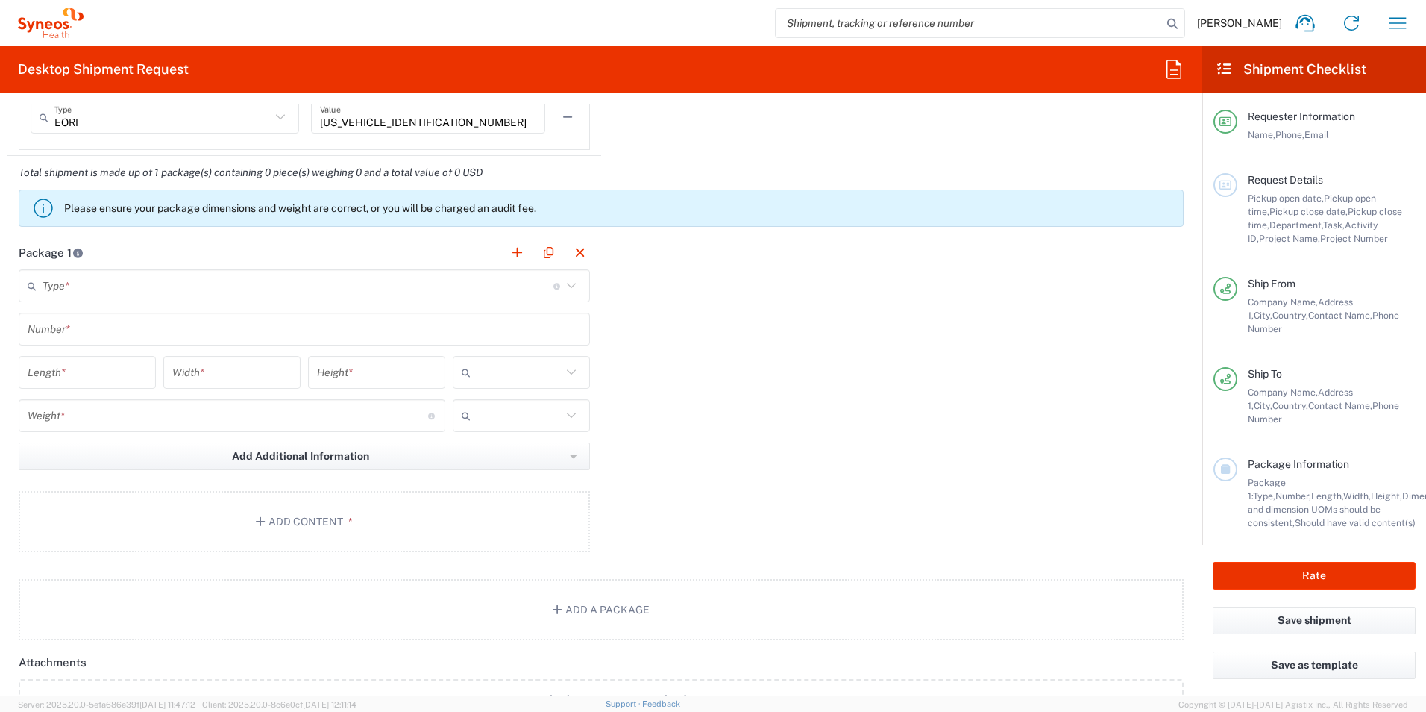
scroll to position [1268, 0]
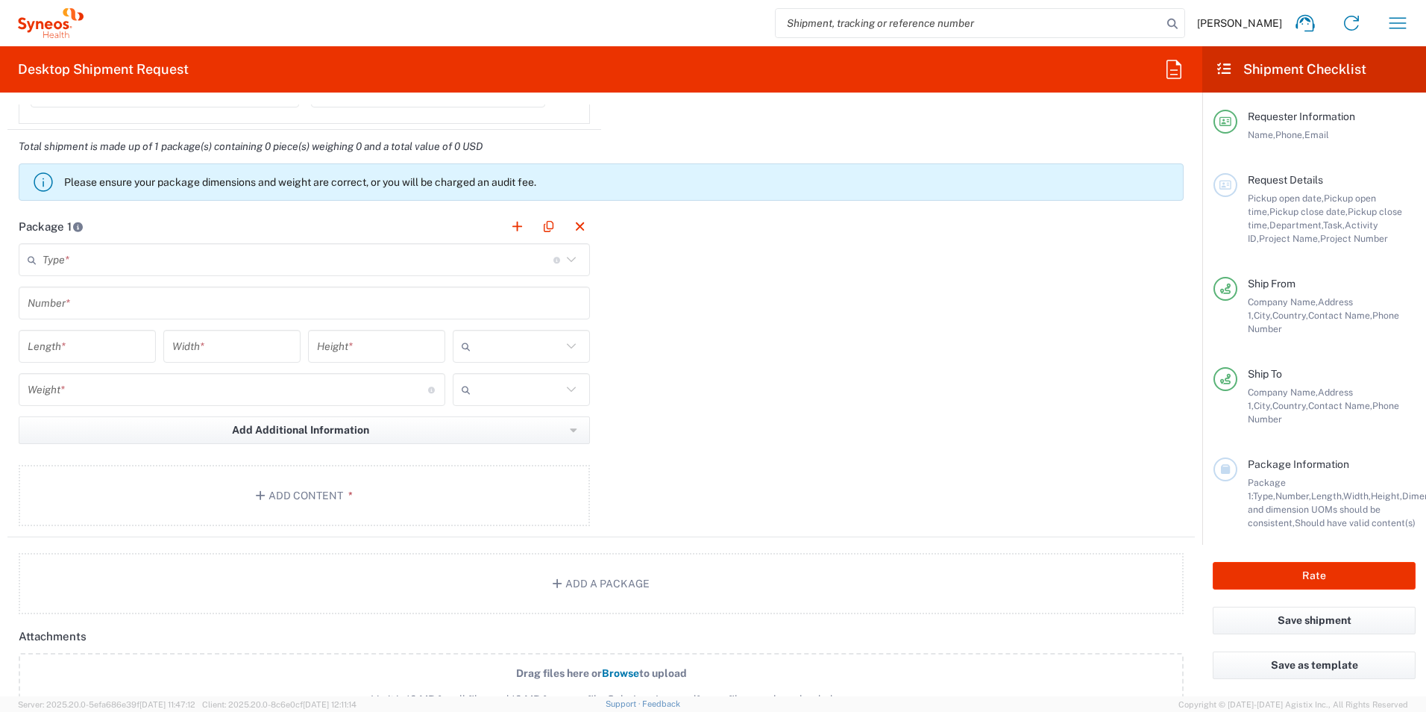
click at [567, 259] on icon at bounding box center [571, 259] width 19 height 19
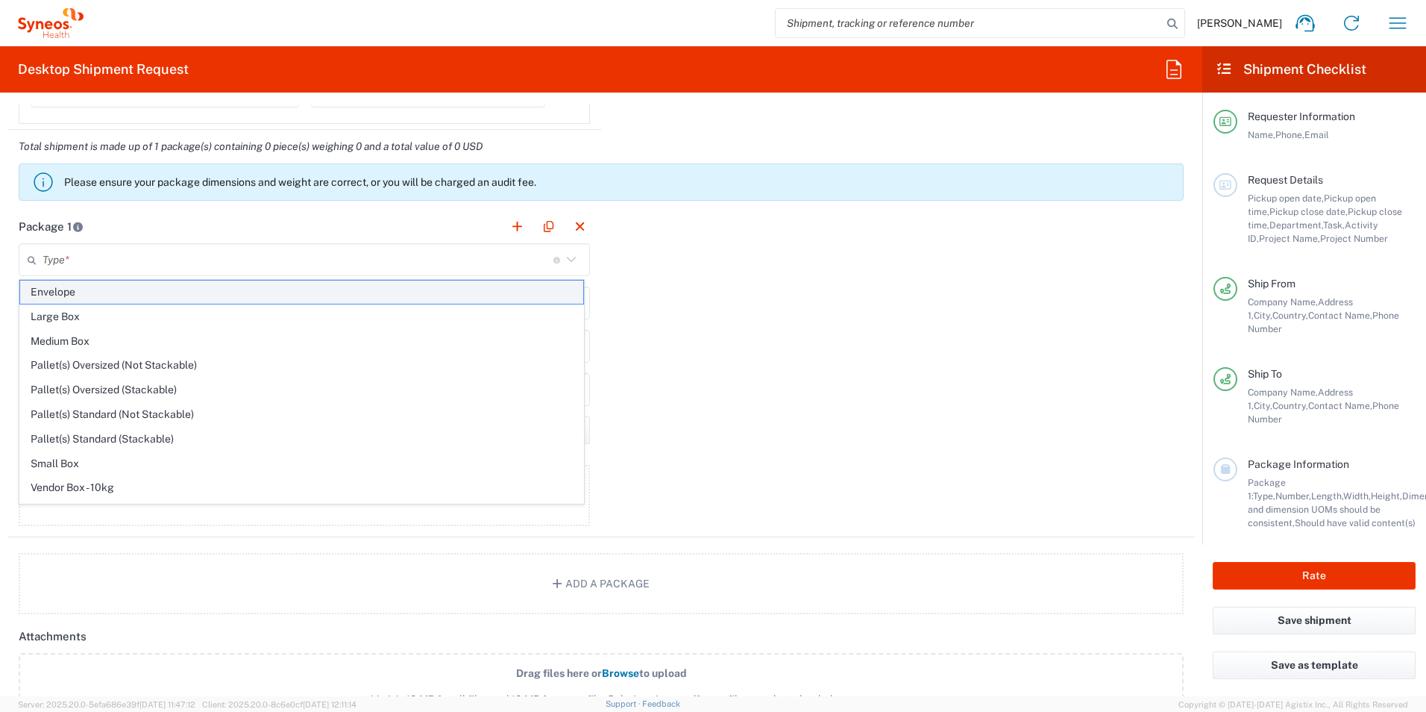
click at [34, 294] on span "Envelope" at bounding box center [301, 291] width 563 height 23
type input "Envelope"
type input "1"
type input "9.5"
type input "12.5"
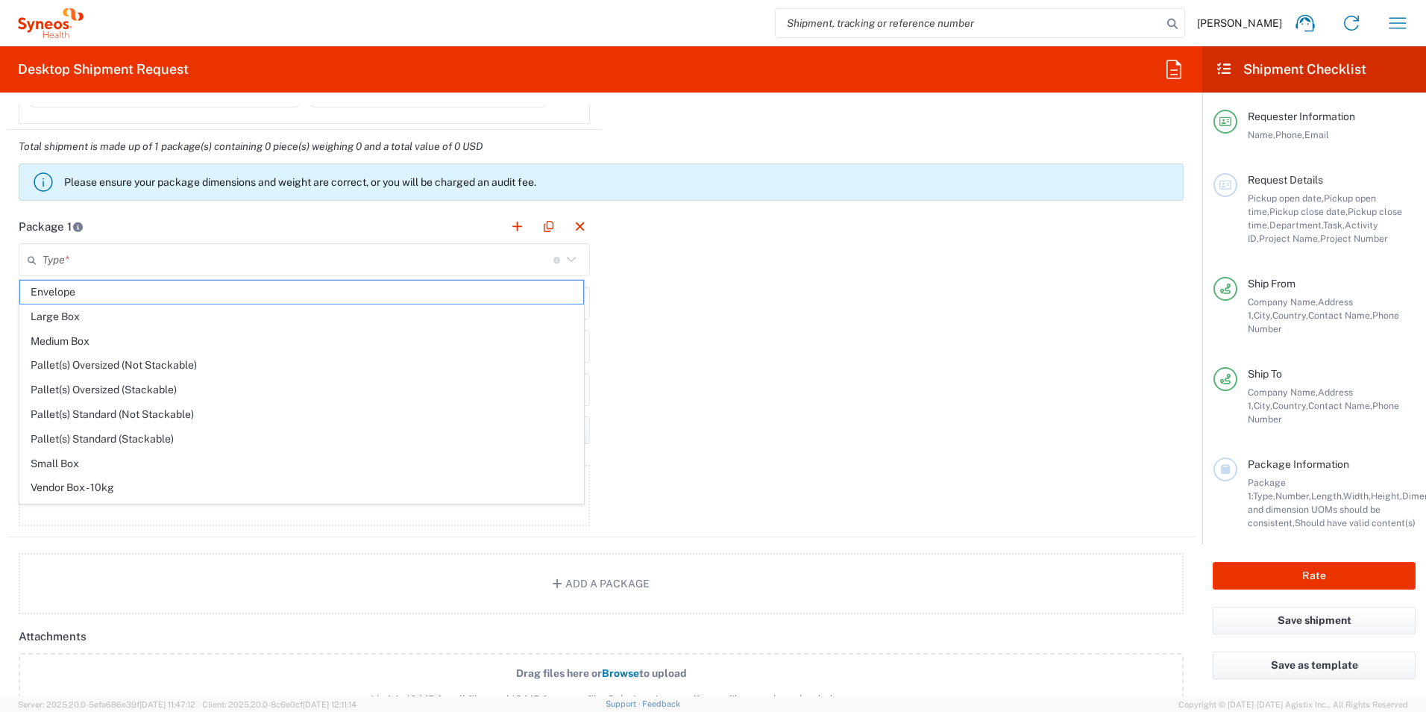
type input "0.25"
type input "in"
type input "0.45"
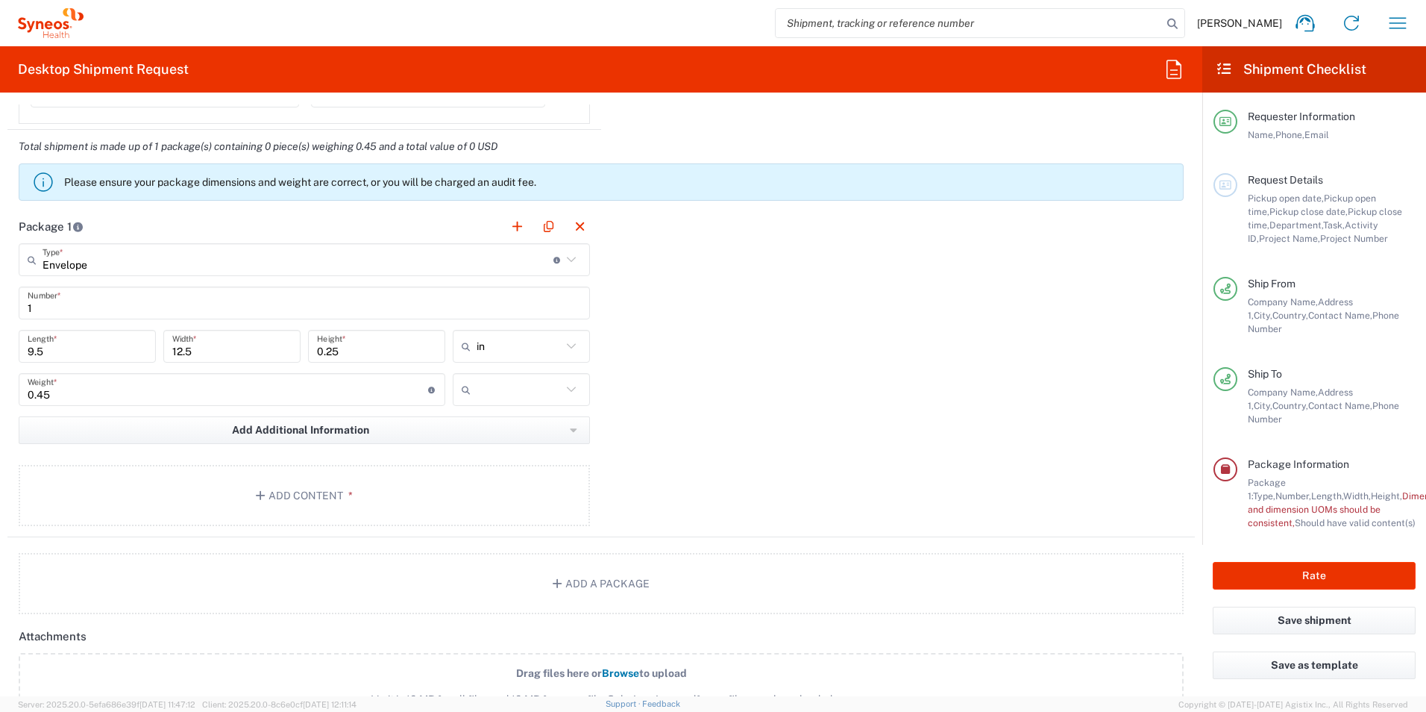
click at [567, 345] on icon at bounding box center [571, 345] width 19 height 19
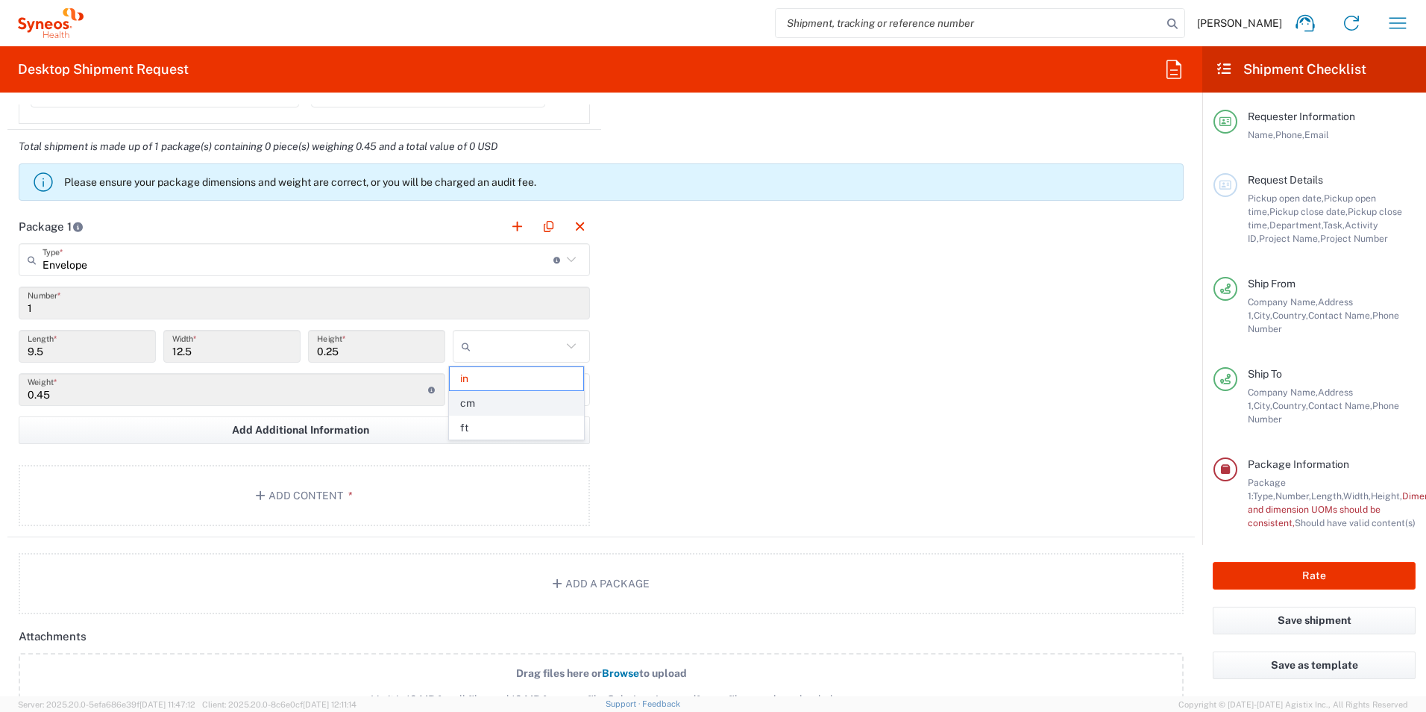
click at [469, 401] on span "cm" at bounding box center [516, 403] width 133 height 23
type input "24.13"
type input "31.75"
type input "0.64"
type input "cm"
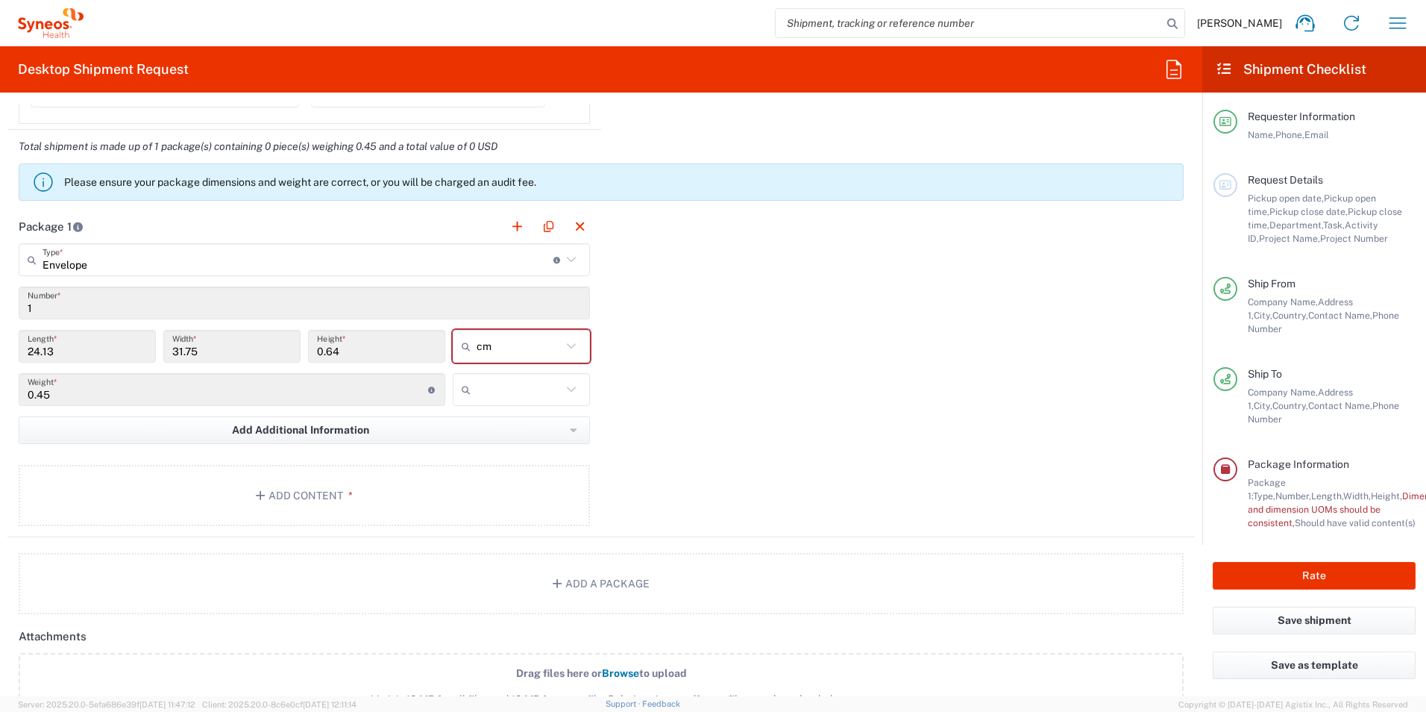
click at [567, 388] on icon at bounding box center [571, 388] width 9 height 5
click at [483, 424] on span "kgs" at bounding box center [516, 421] width 133 height 23
type input "kgs"
click at [260, 493] on icon "button" at bounding box center [262, 495] width 13 height 10
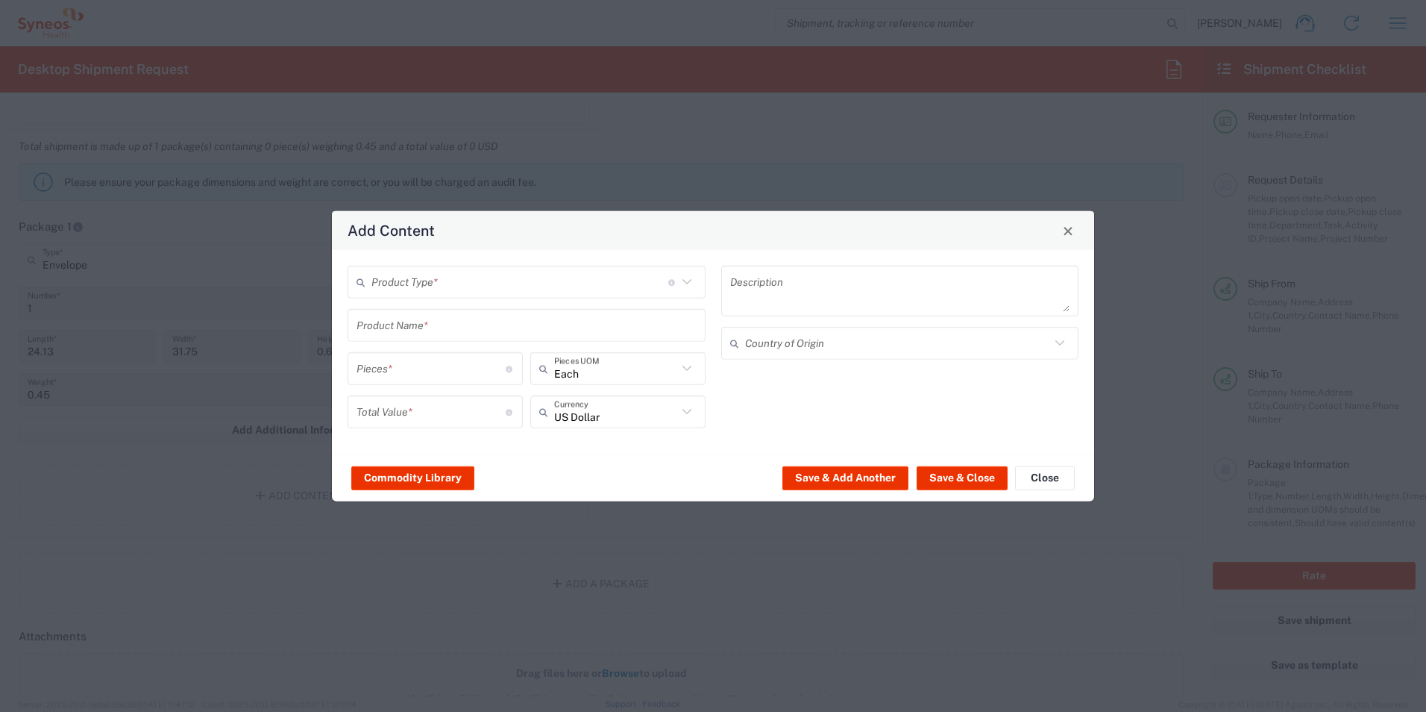
click at [691, 280] on icon at bounding box center [686, 281] width 9 height 5
click at [507, 318] on span "Documents" at bounding box center [526, 314] width 355 height 23
type input "Documents"
type input "1"
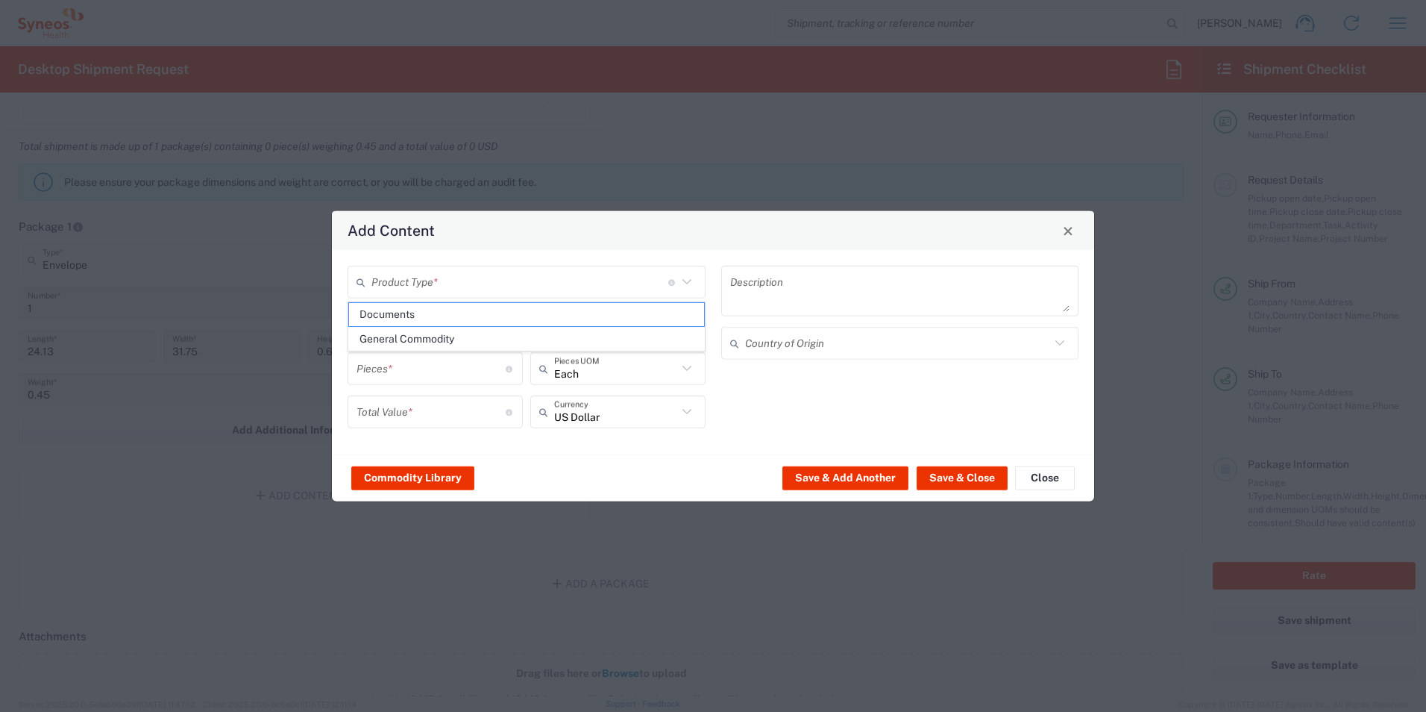
type input "1"
type textarea "Documents"
click at [688, 412] on icon at bounding box center [686, 411] width 9 height 5
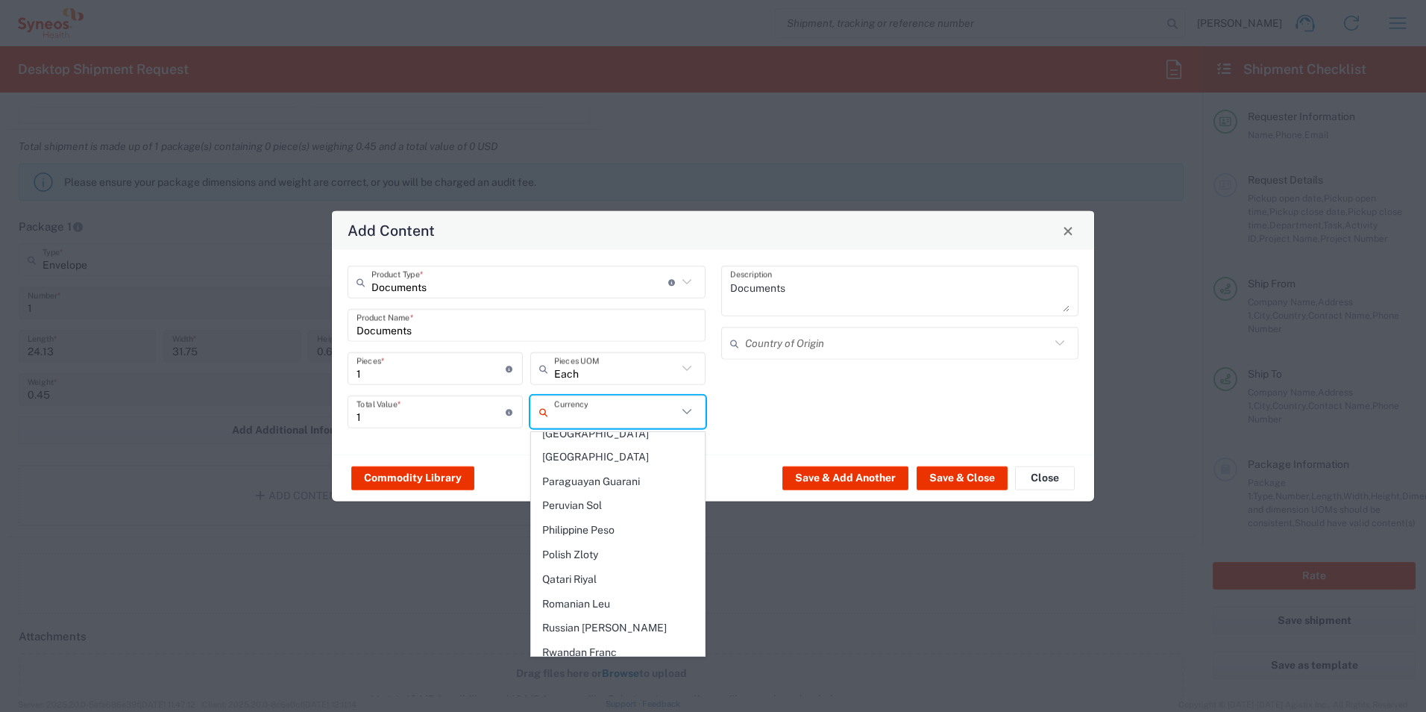
scroll to position [2834, 0]
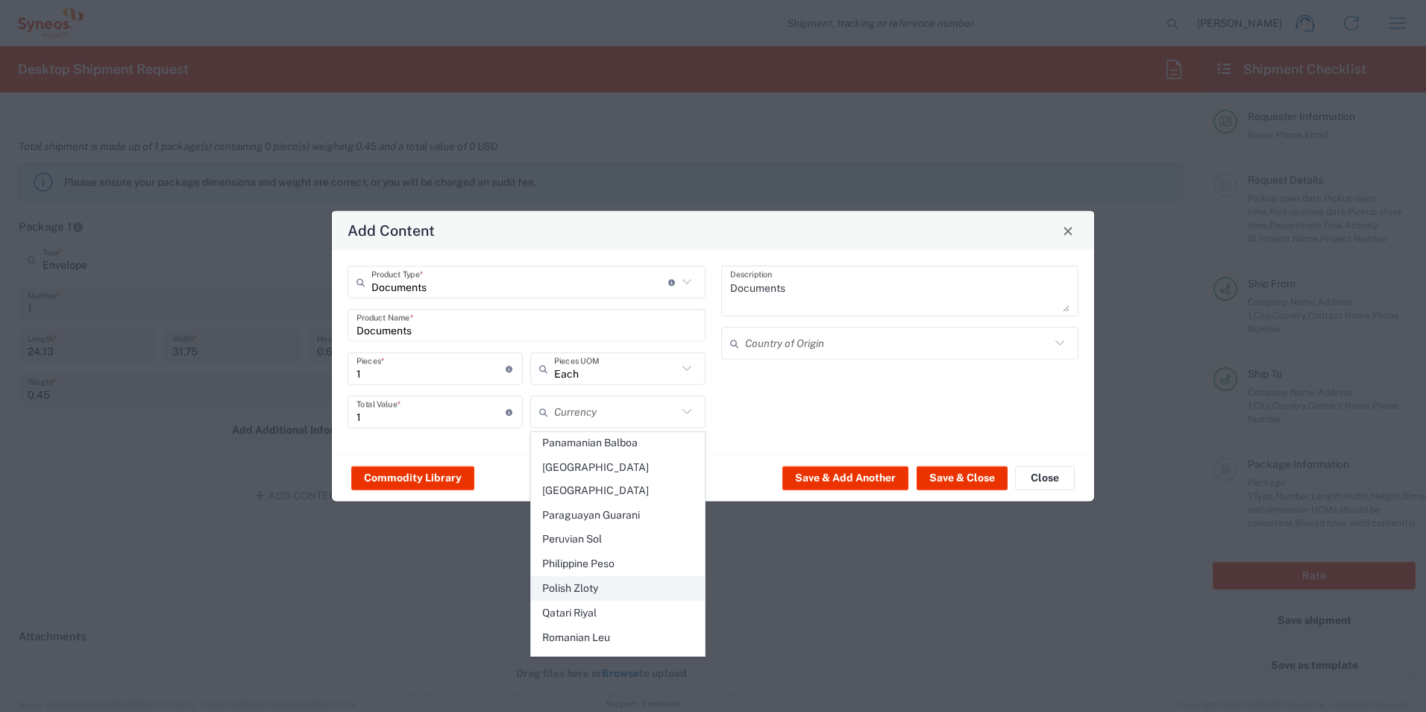
click at [568, 577] on span "Polish Zloty" at bounding box center [618, 588] width 172 height 23
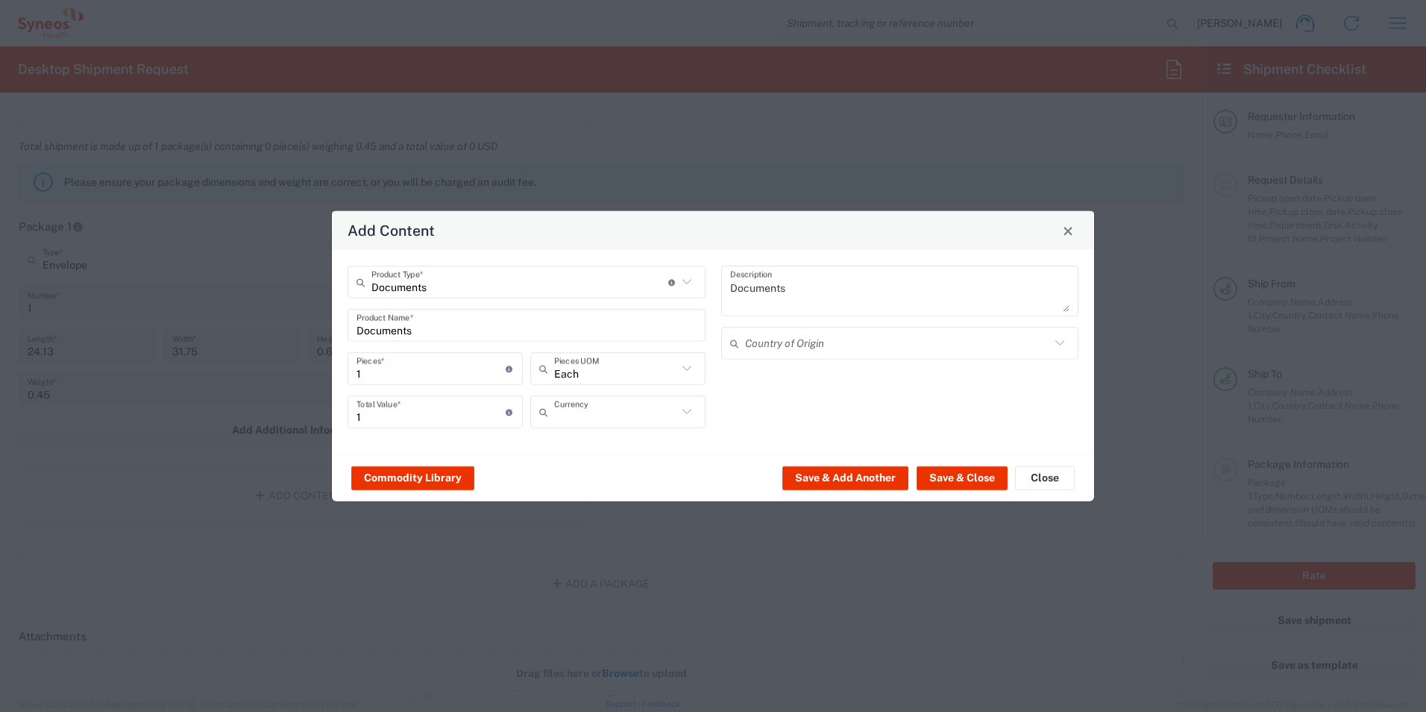
type input "Polish Zloty"
click at [946, 475] on button "Save & Close" at bounding box center [962, 477] width 91 height 24
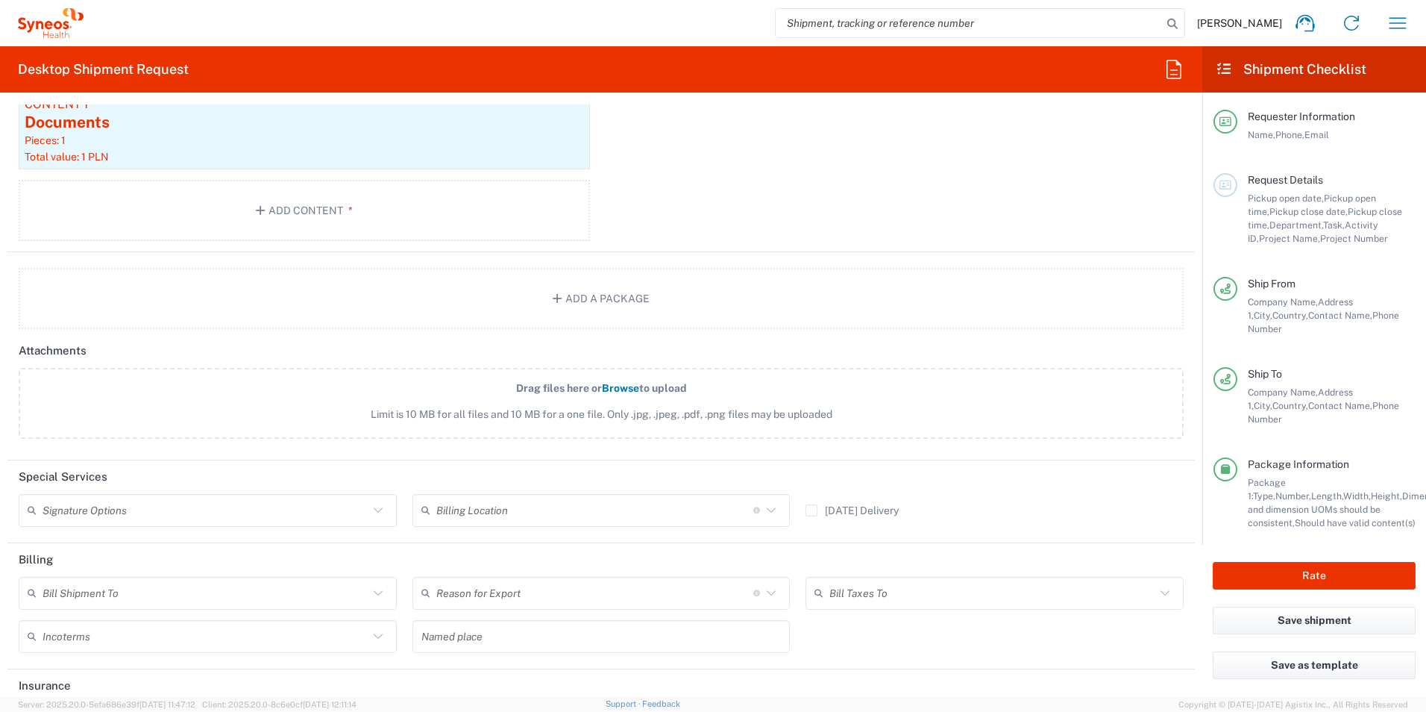
scroll to position [1710, 0]
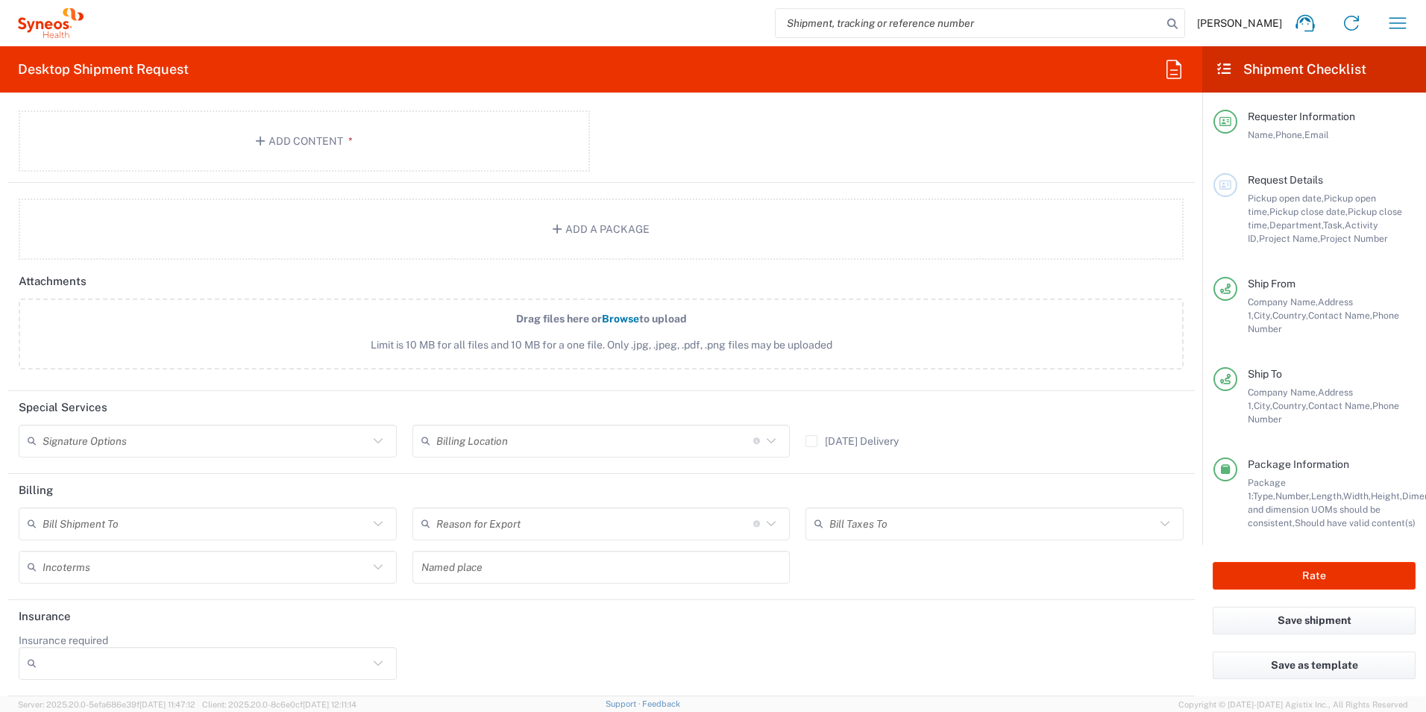
click at [374, 566] on icon at bounding box center [377, 566] width 19 height 19
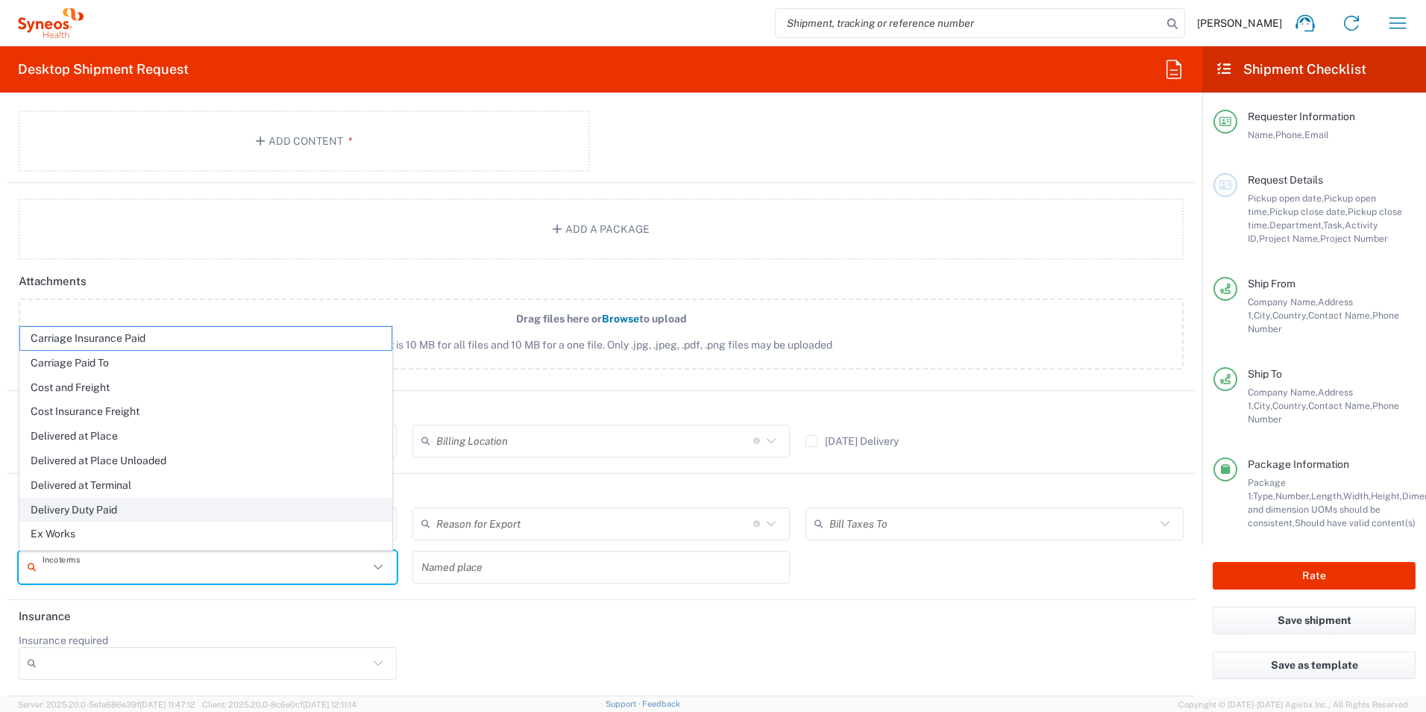
click at [59, 509] on span "Delivery Duty Paid" at bounding box center [205, 509] width 371 height 23
type input "Sender/Shipper"
type input "Delivery Duty Paid"
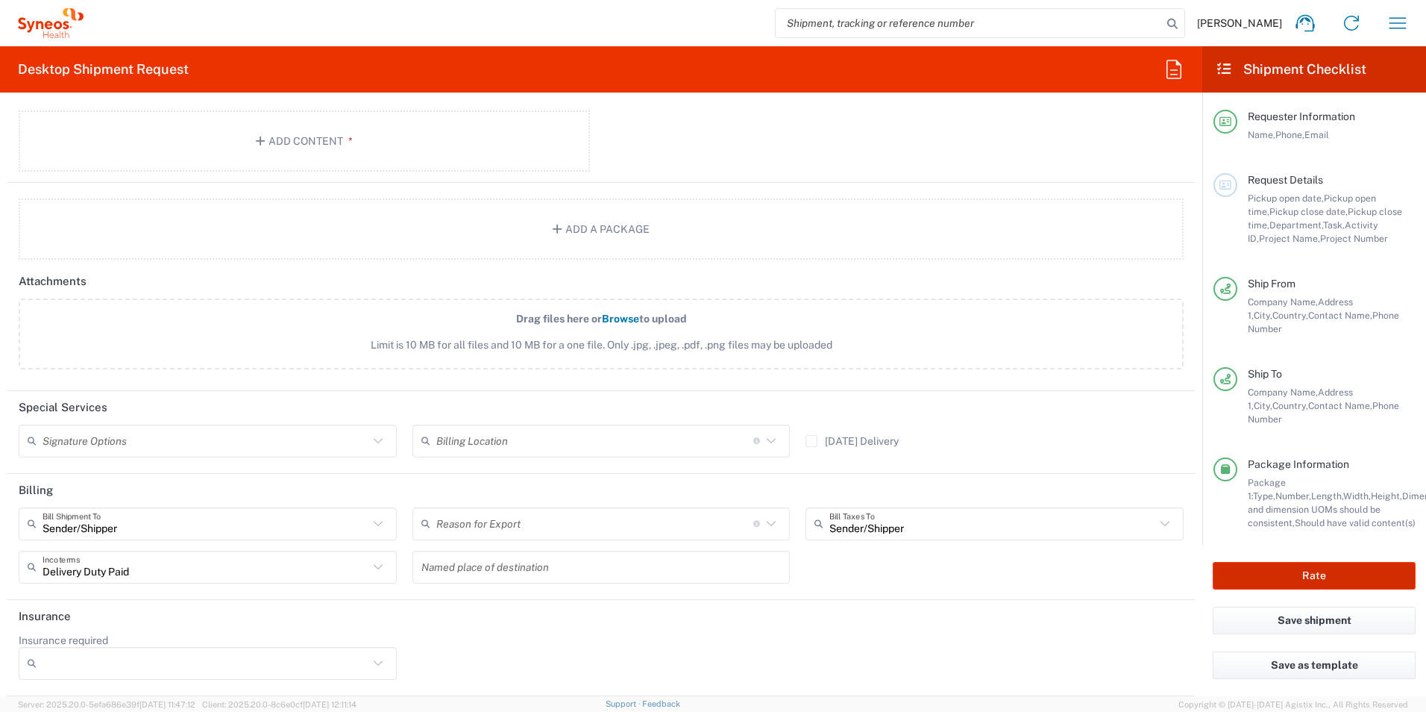
click at [1307, 562] on button "Rate" at bounding box center [1314, 576] width 203 height 28
type input "7043192"
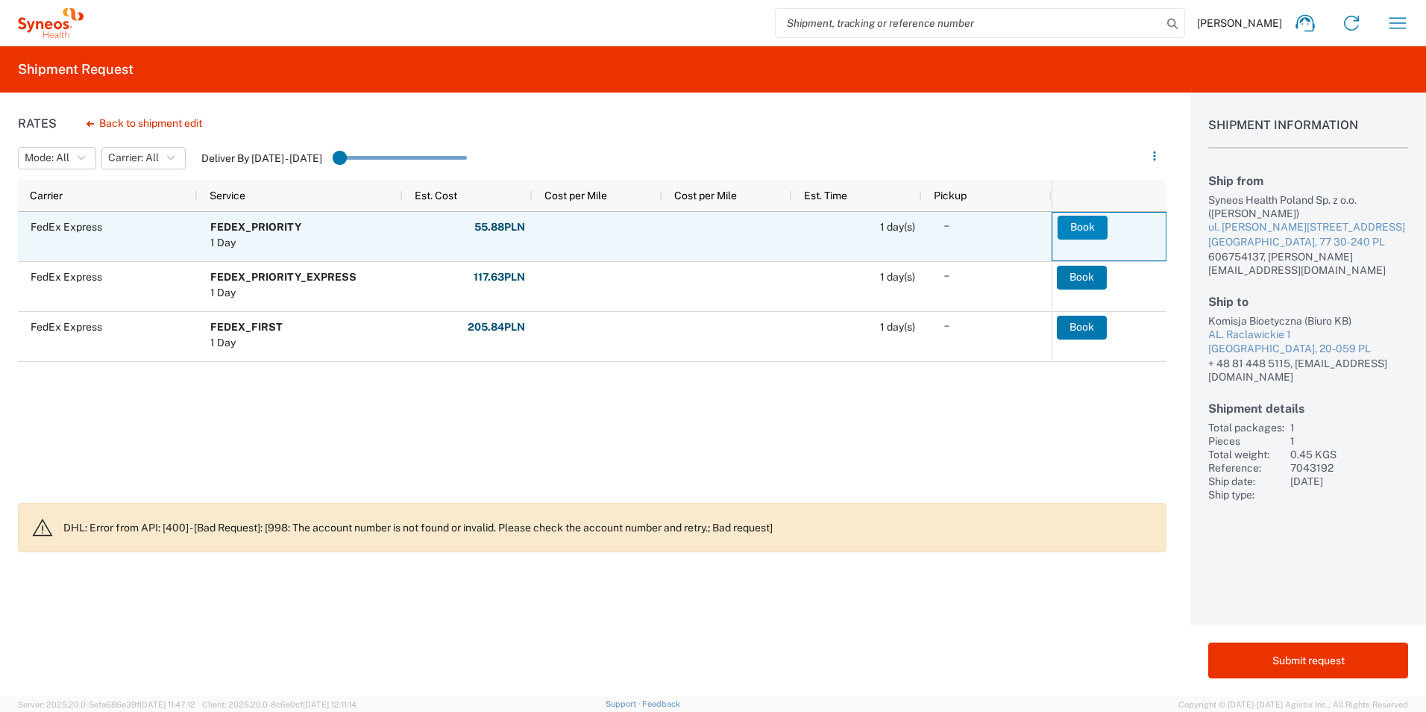
click at [1071, 226] on button "Book" at bounding box center [1083, 228] width 50 height 24
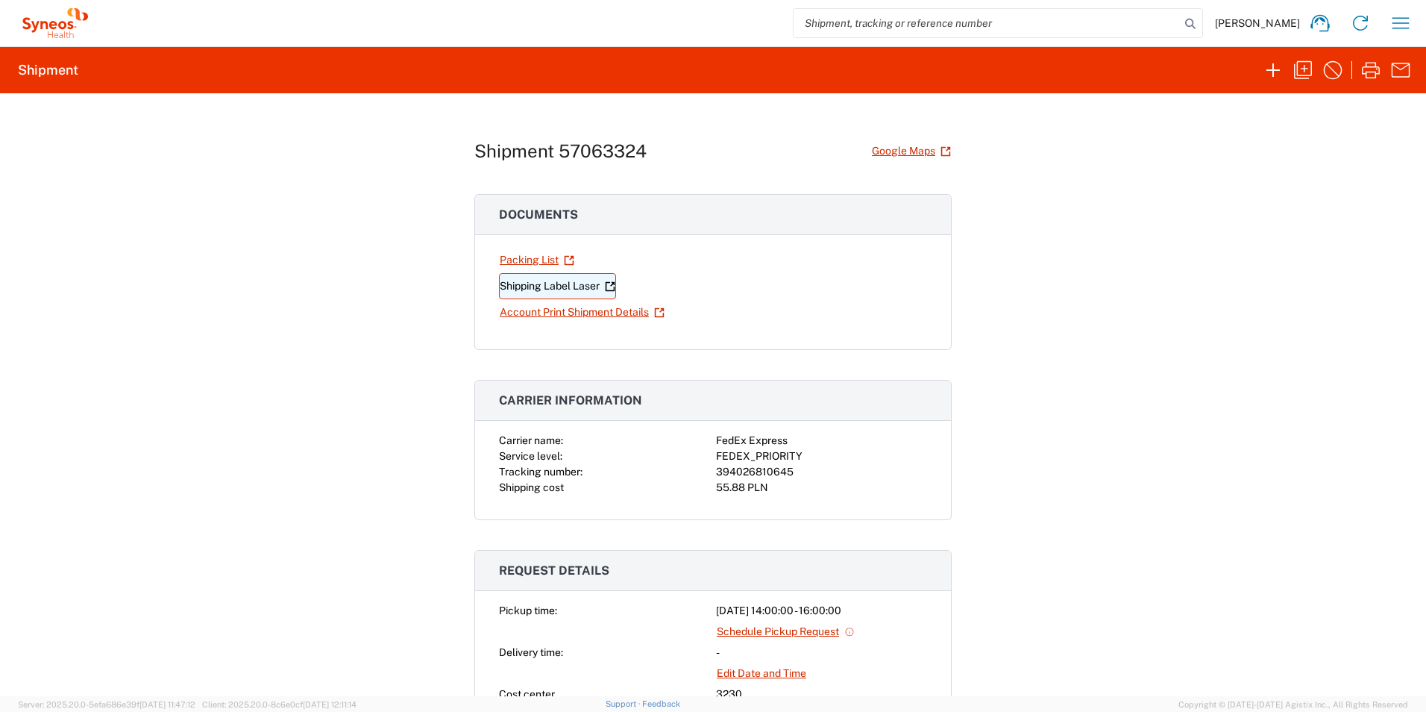
click at [526, 283] on link "Shipping Label Laser" at bounding box center [557, 286] width 117 height 26
